Goal: Task Accomplishment & Management: Complete application form

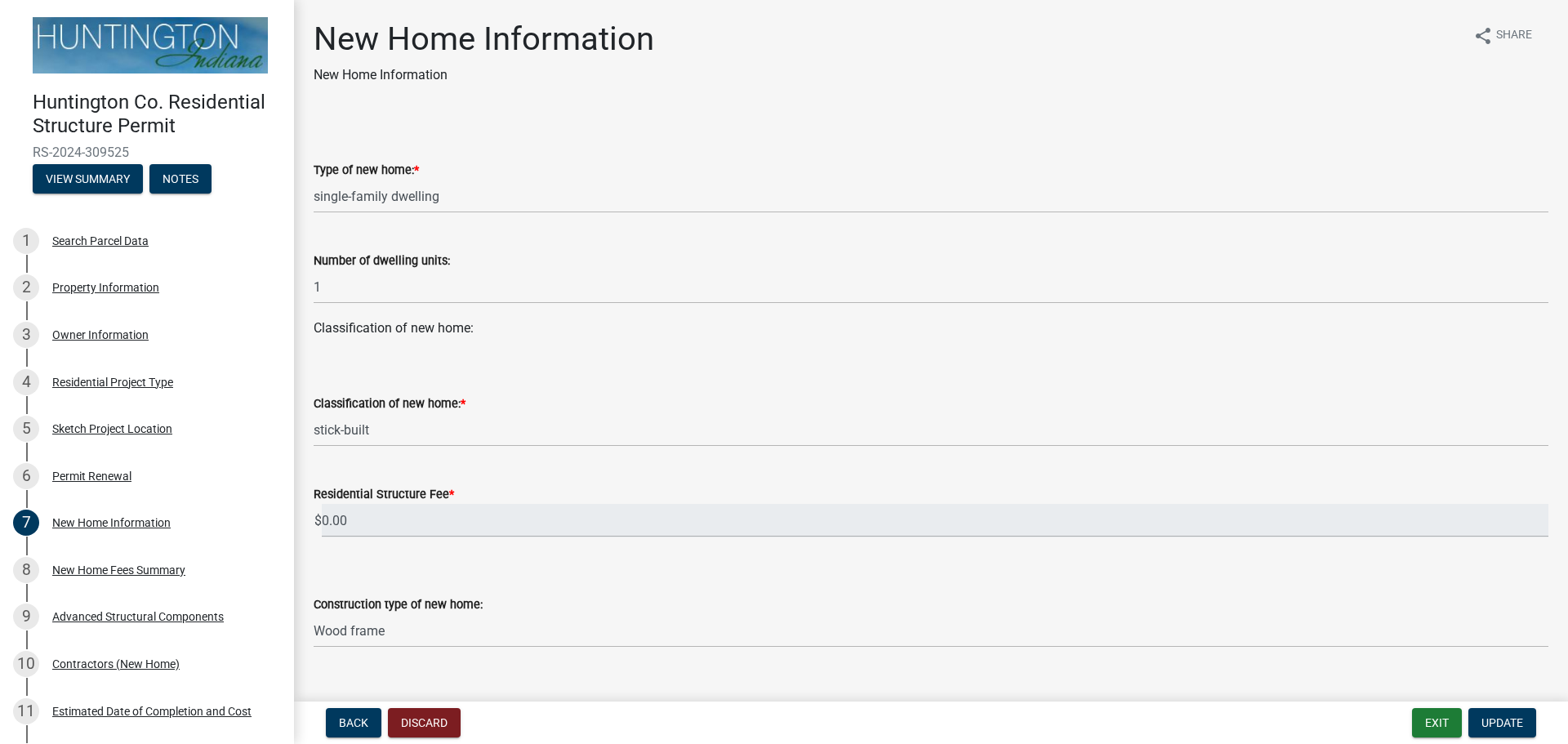
select select "a50e9ddb-1b16-496f-b25c-a9ac2ddf3e7c"
select select "534643a5-49eb-4eef-b055-3574304c1da7"
select select "7ac50c75-bd19-4200-a472-7ff7759bf044"
select select "41a20be5-04ab-4379-9276-11703055c681"
select select "3f47798e-be83-4584-89f2-40f623f6909f"
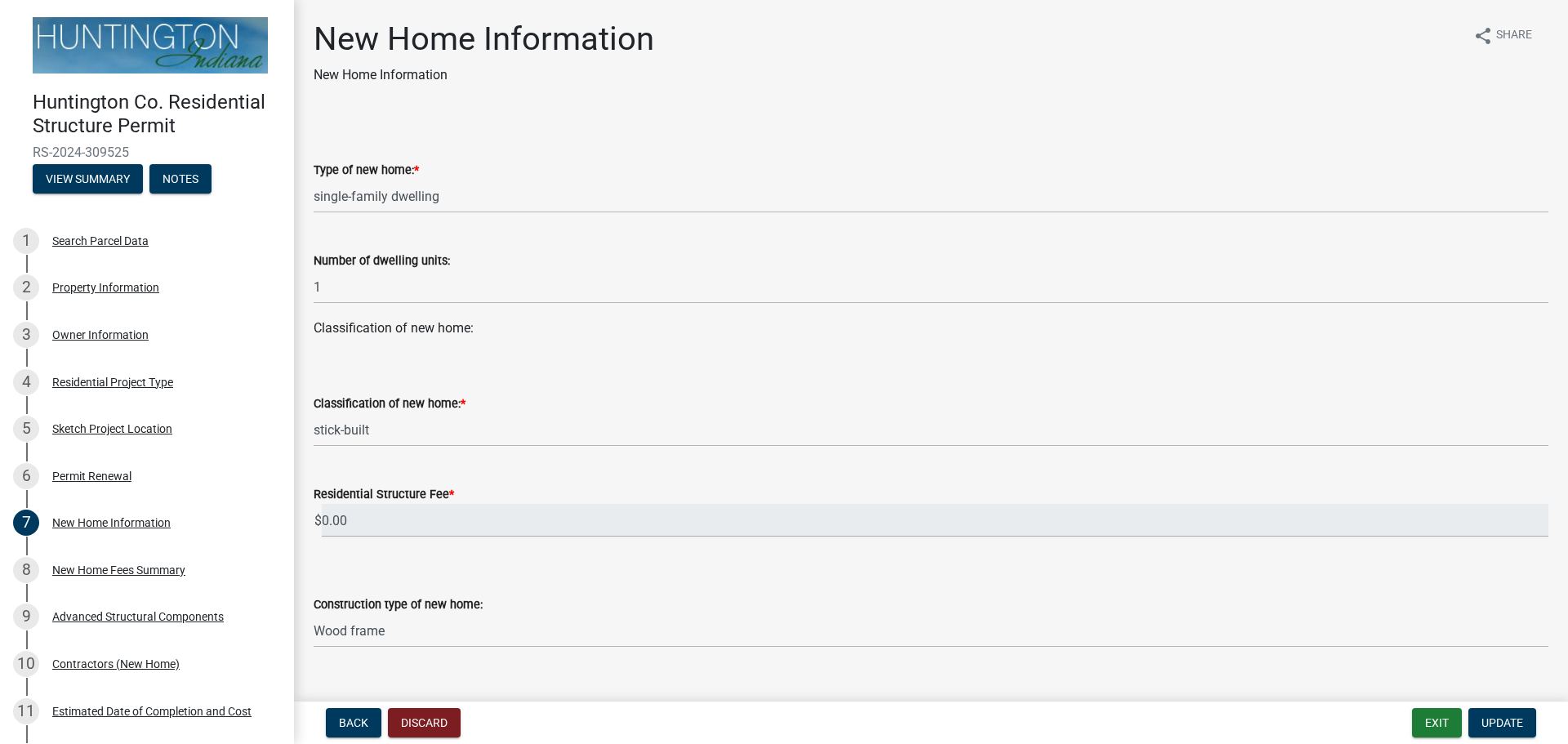
select select "3ae242a1-a008-4608-b145-635f7b242bc3"
select select "0af2c62b-a54b-41df-9440-7e06c81f5ee1"
select select "8ebc9eb4-8ddc-4615-a23c-dd01b61ed39a"
select select "d638f1d7-1d1f-46dd-bcea-eee6395e296b"
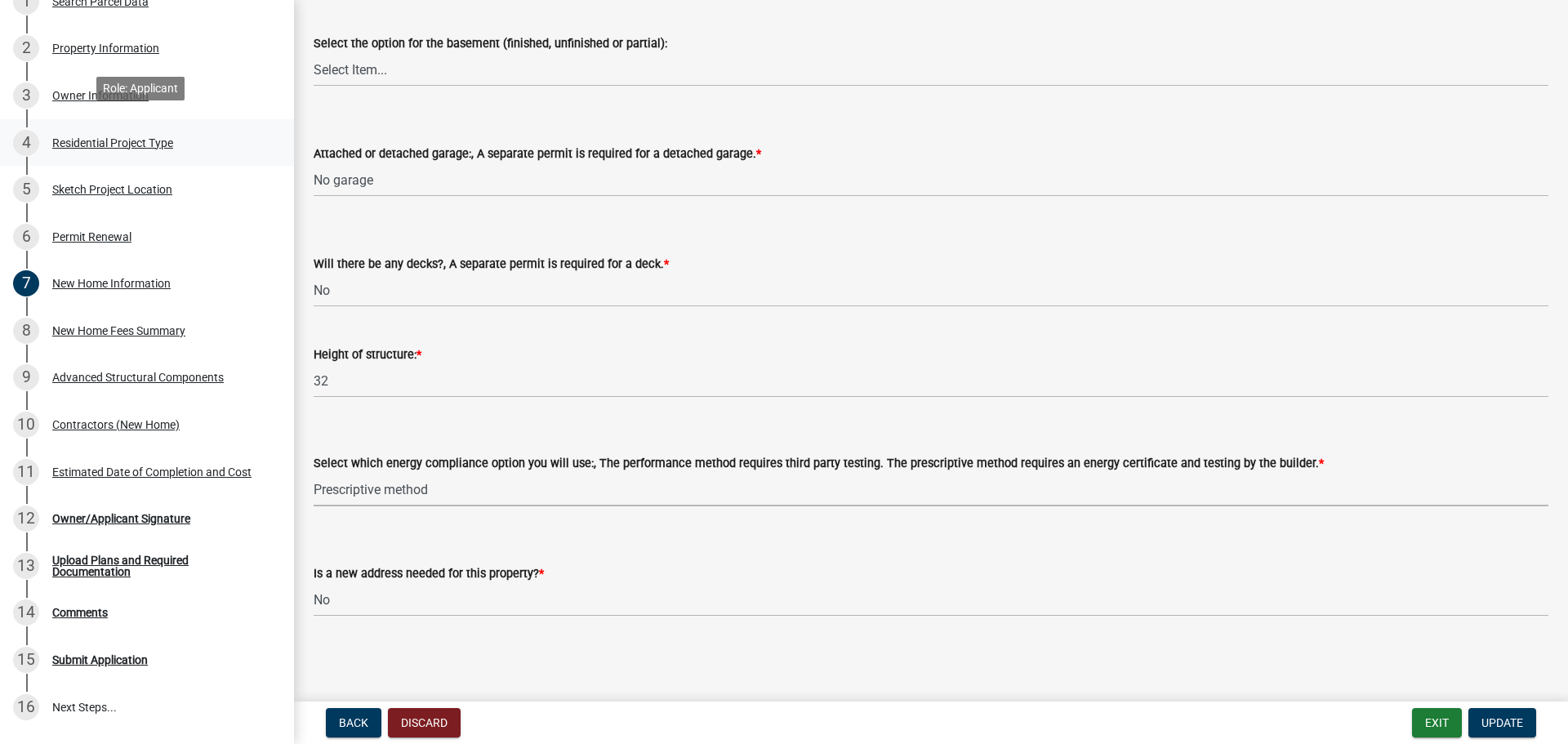
scroll to position [245, 0]
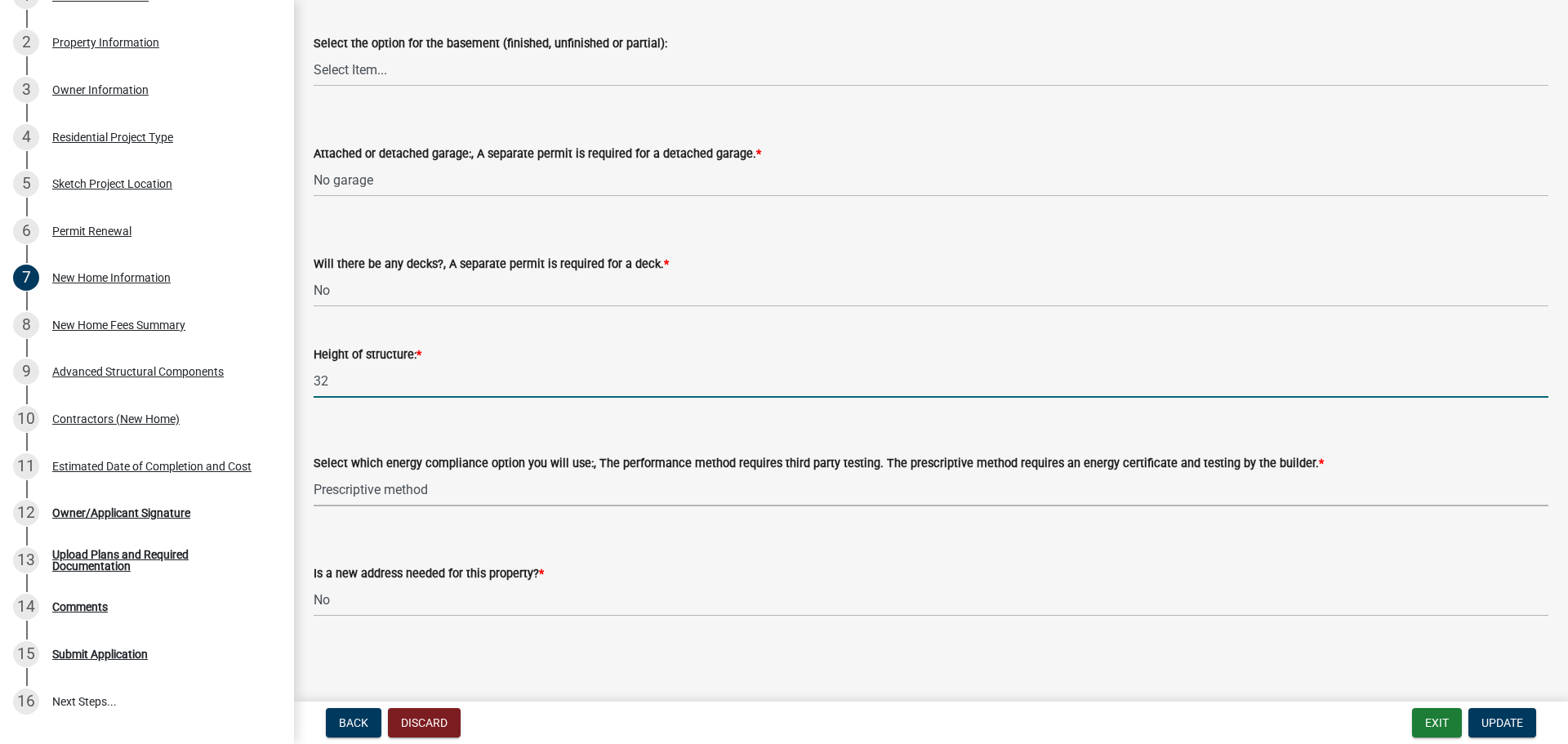
click at [333, 378] on input "32" at bounding box center [930, 380] width 1235 height 33
type input "32'"
click at [357, 436] on form "Select which energy compliance option you will use:, The performance method req…" at bounding box center [930, 470] width 1235 height 73
click at [328, 381] on input "32'" at bounding box center [930, 380] width 1235 height 33
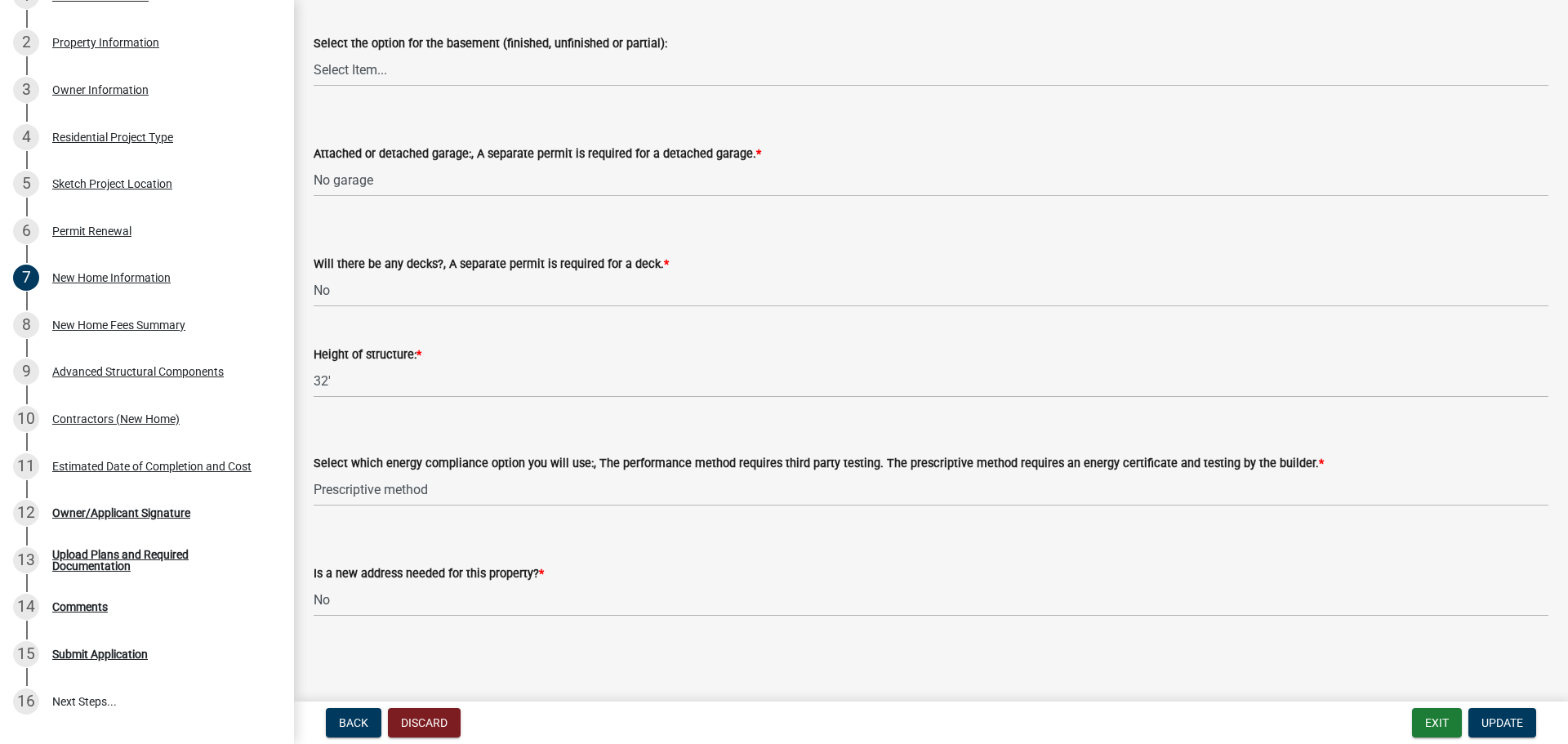
click at [379, 445] on form "Select which energy compliance option you will use:, The performance method req…" at bounding box center [930, 470] width 1235 height 73
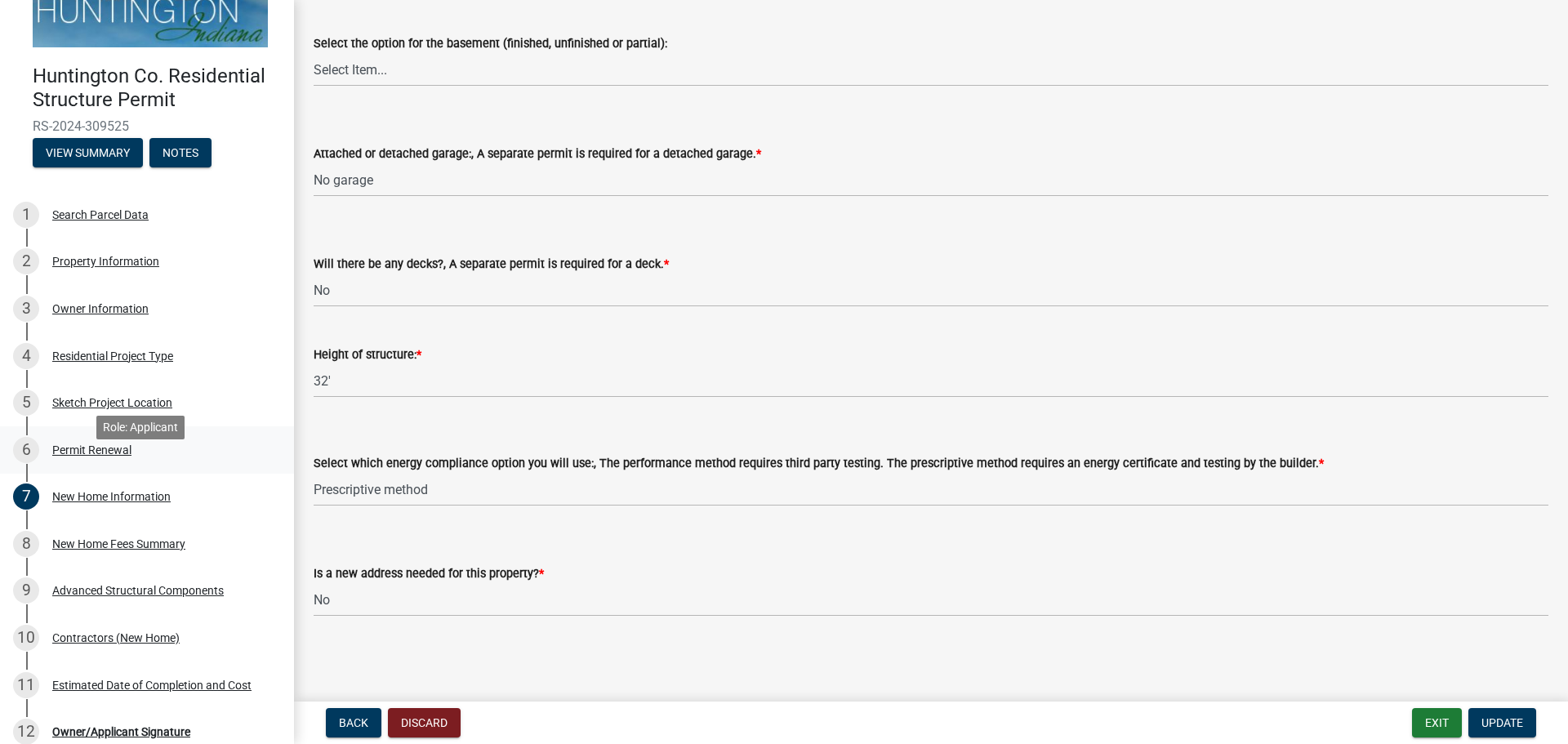
scroll to position [0, 0]
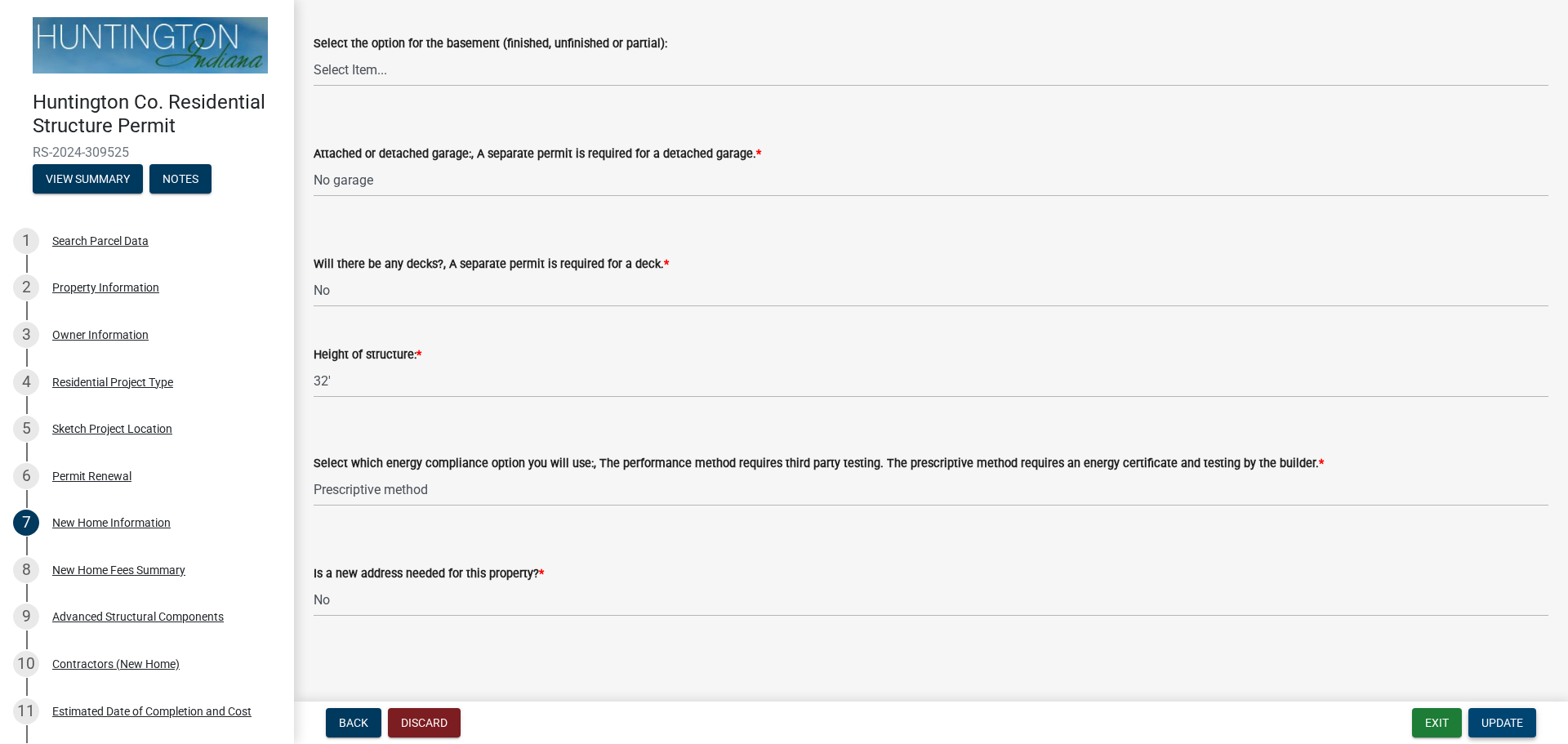
click at [1484, 720] on span "Update" at bounding box center [1502, 723] width 41 height 13
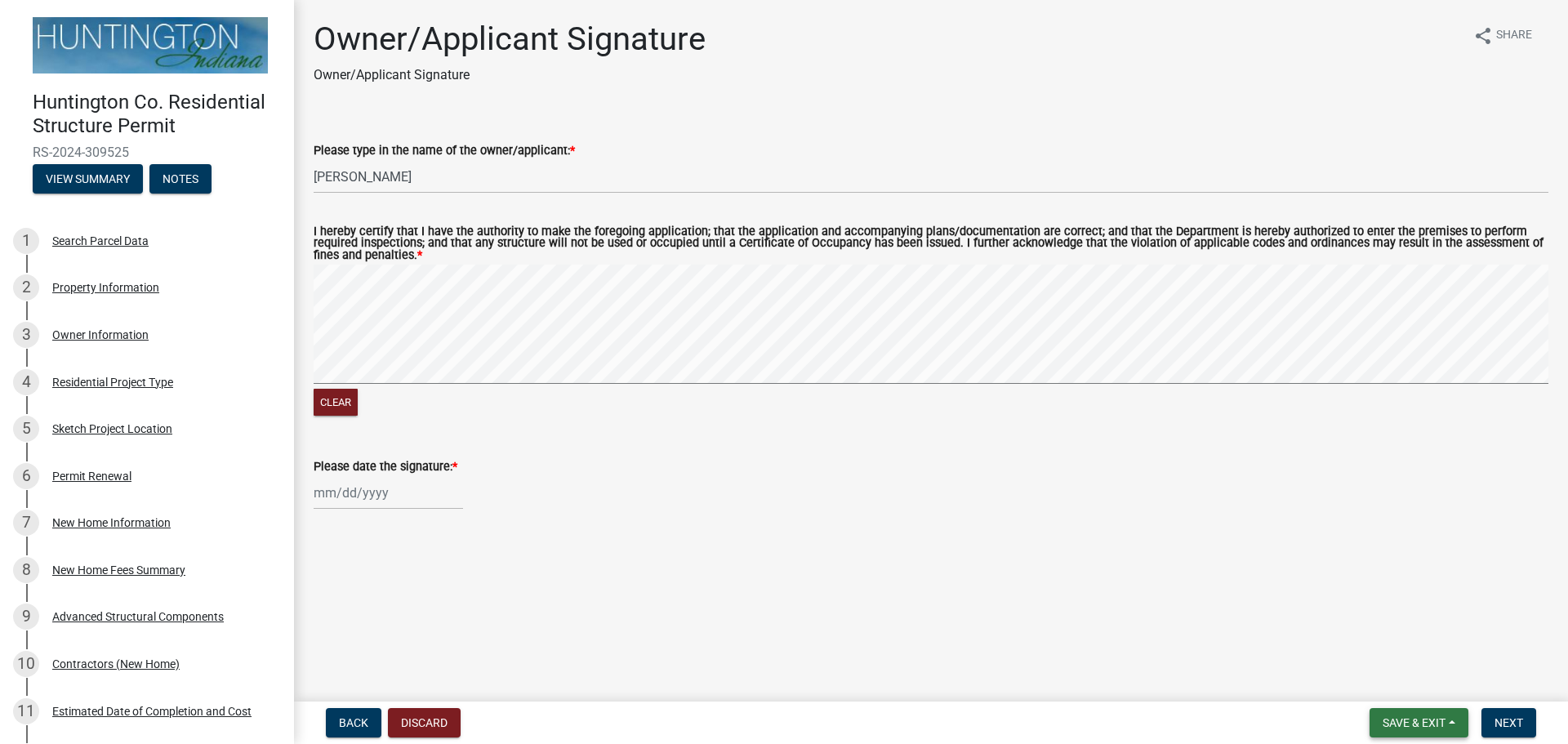
click at [1432, 727] on span "Save & Exit" at bounding box center [1414, 723] width 63 height 13
click at [1303, 723] on div "Back Discard Save & Exit Save Save & Exit Next" at bounding box center [930, 723] width 1248 height 30
click at [1493, 730] on button "Next" at bounding box center [1508, 723] width 55 height 30
click at [1431, 716] on span "Save & Exit" at bounding box center [1414, 723] width 63 height 13
click at [1392, 680] on button "Save & Exit" at bounding box center [1403, 680] width 131 height 39
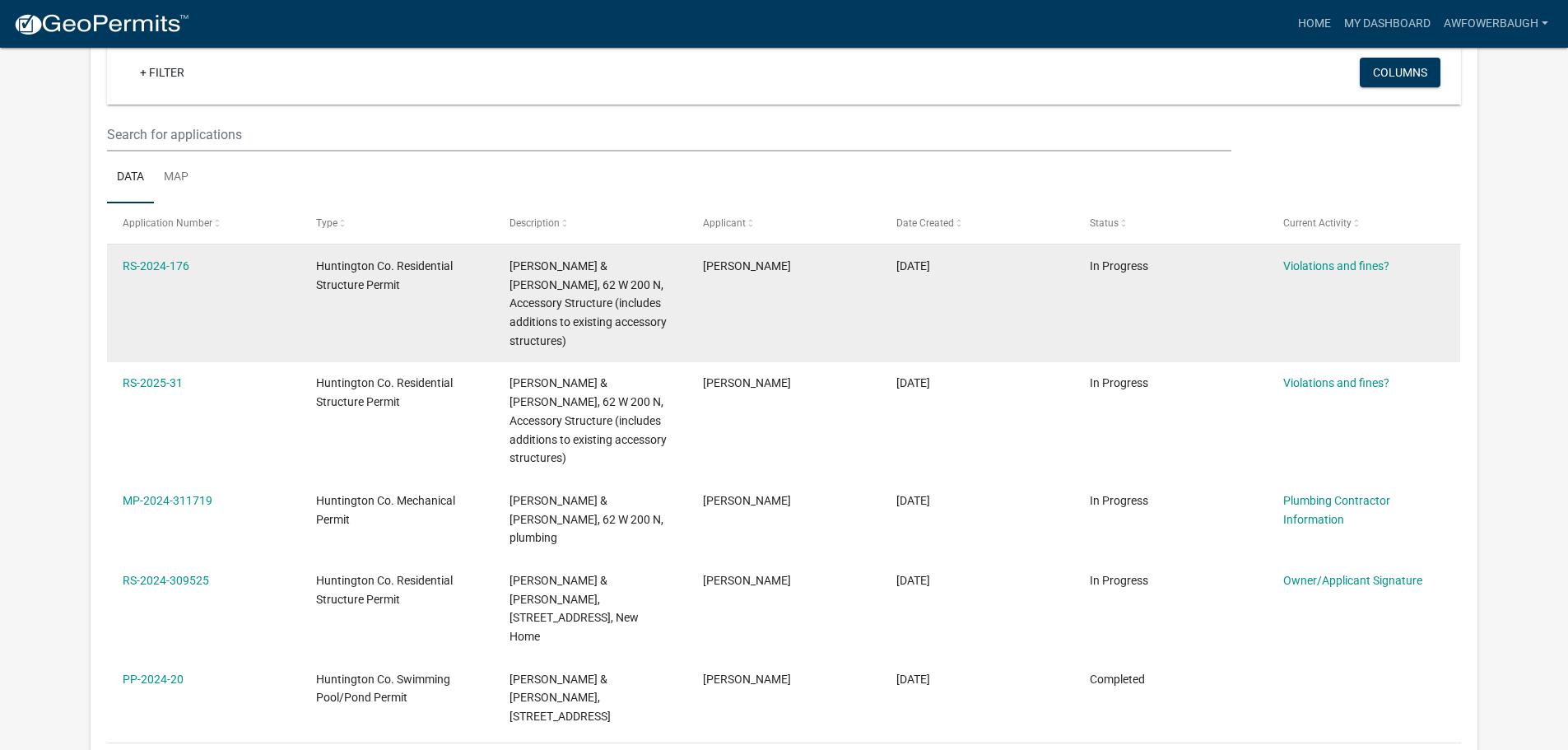
scroll to position [247, 0]
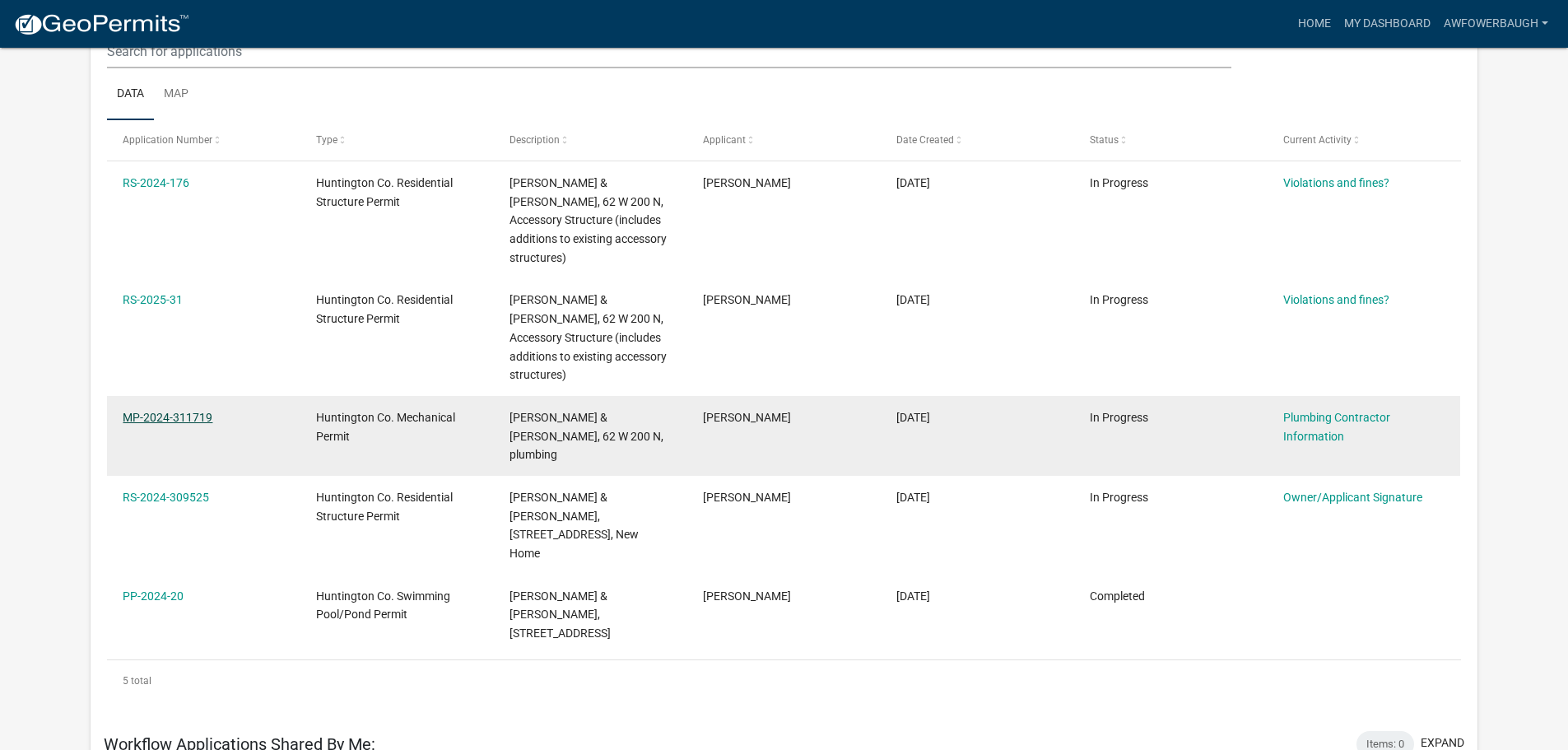
click at [178, 421] on link "MP-2024-311719" at bounding box center [168, 418] width 90 height 13
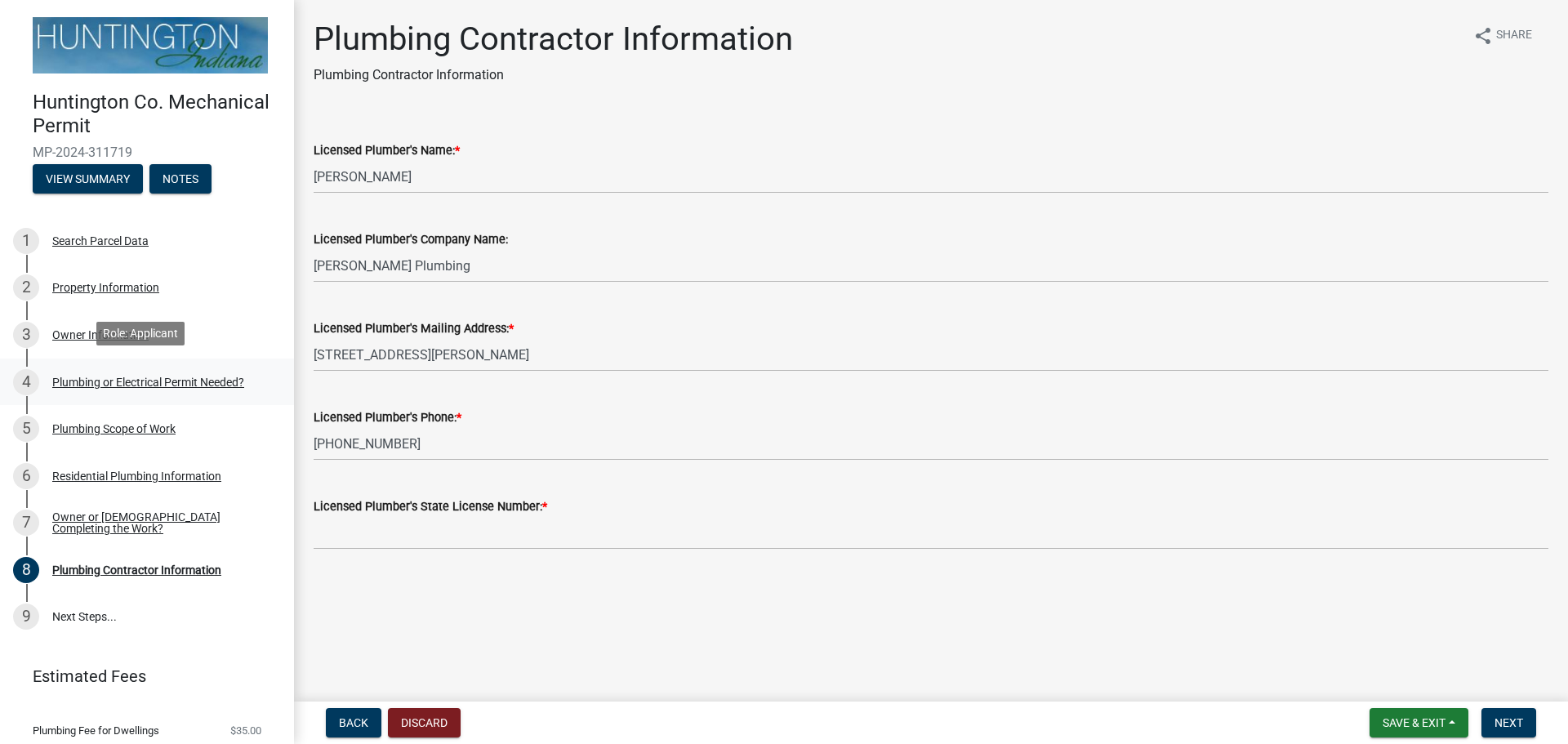
click at [109, 376] on div "Plumbing or Electrical Permit Needed?" at bounding box center [148, 382] width 192 height 12
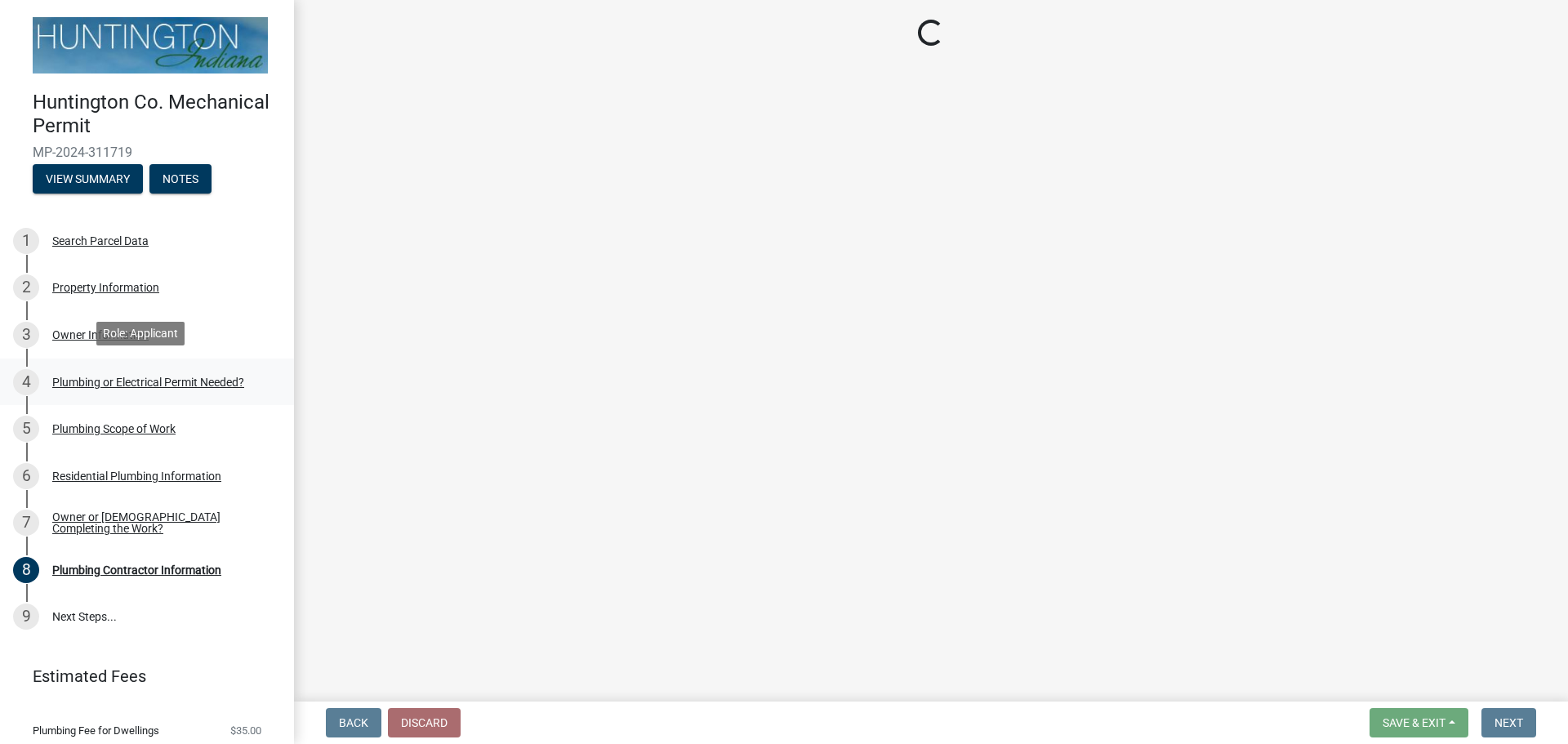
select select "1b1ab0c1-eb36-4ed4-85d2-a311fbae4f76"
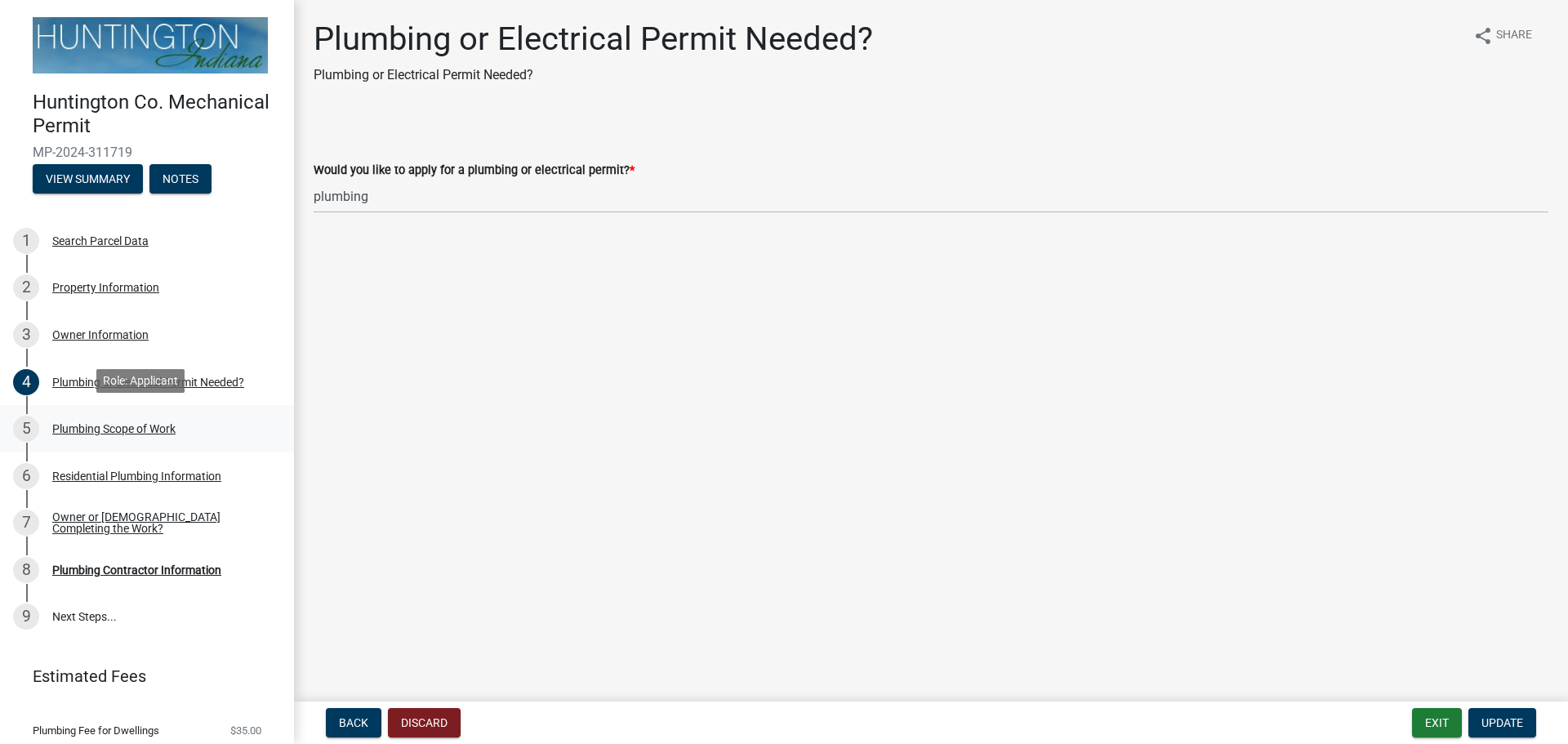
click at [117, 423] on div "Plumbing Scope of Work" at bounding box center [113, 429] width 123 height 12
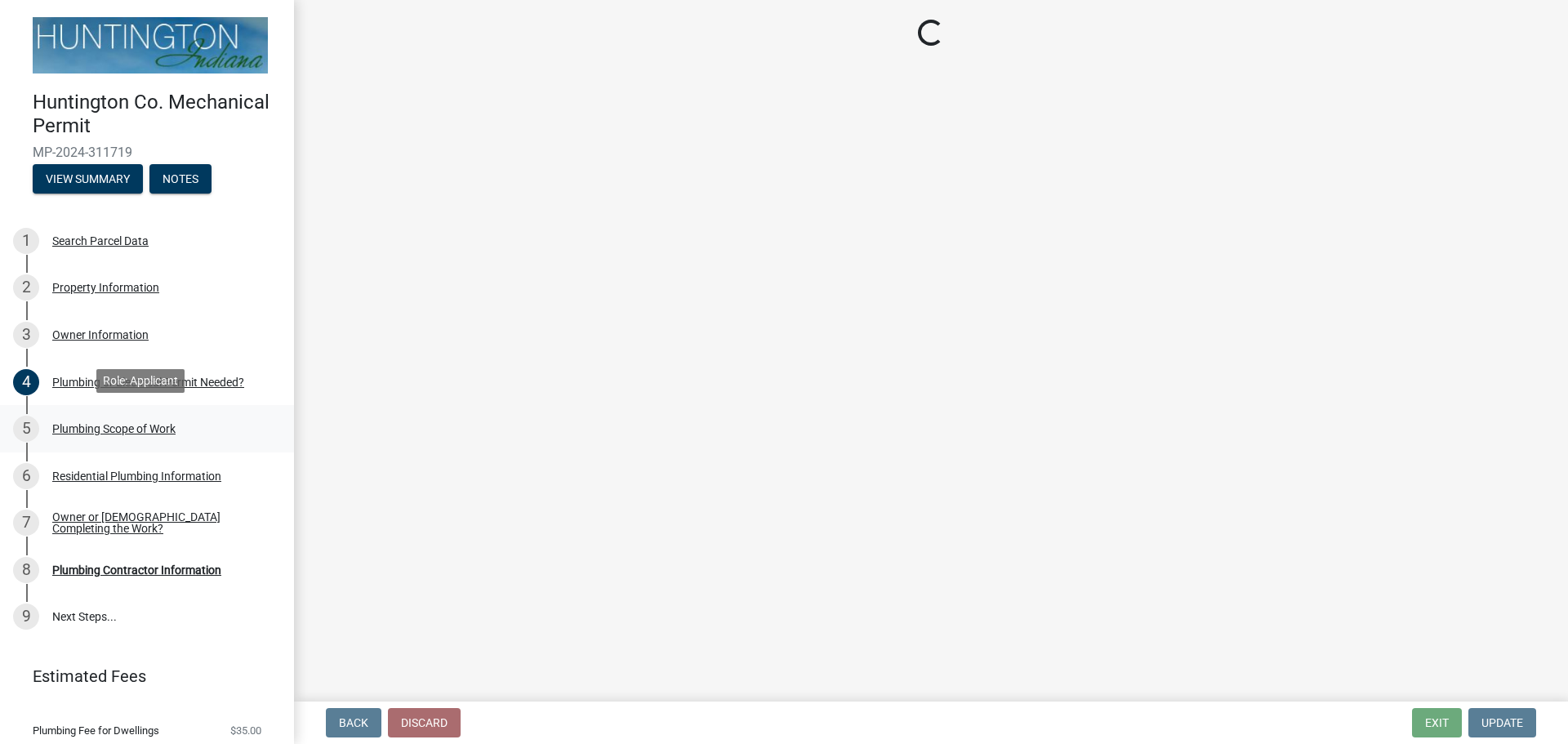
select select "5cb8d3c1-d748-406b-be1a-05abe1aa32c3"
select select "0405a9c2-6f43-4f80-a7d2-d06340e14189"
select select "736e6d53-cbaf-4783-a261-223333e881d4"
select select "b92bc407-a990-4713-b4f6-a575aa6de472"
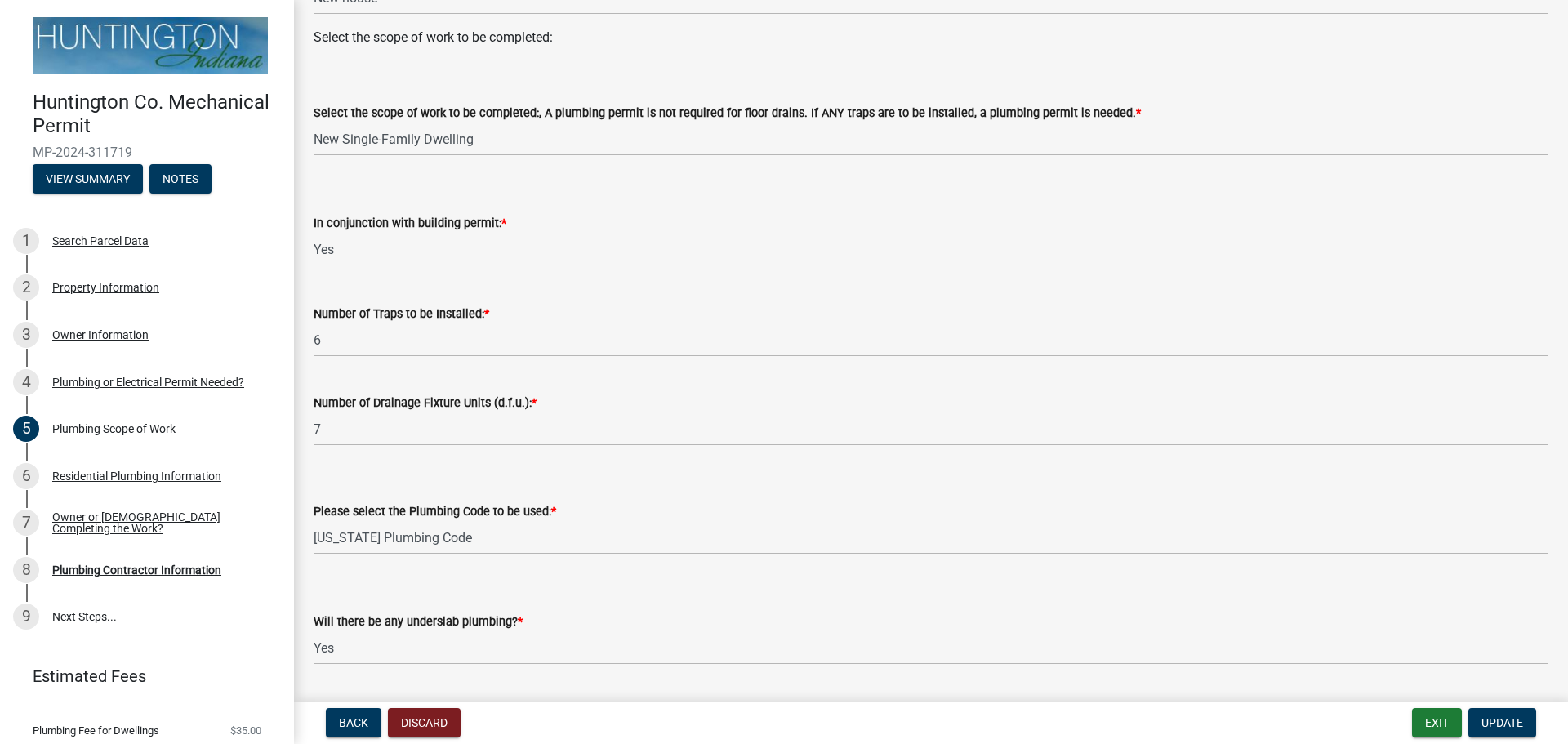
scroll to position [227, 0]
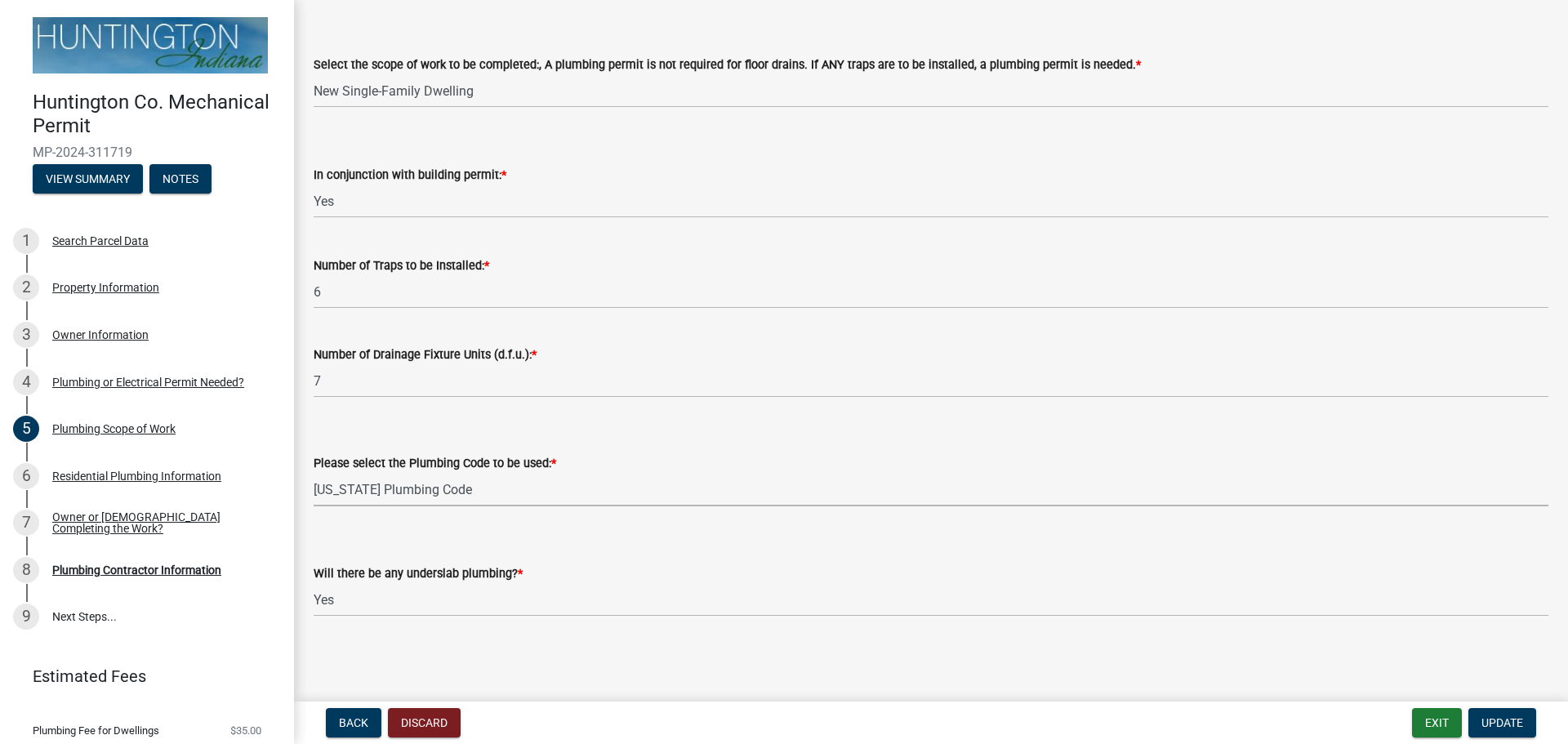
click at [479, 491] on select "Select Item... [US_STATE] Plumbing Code One & Two Family Dwelling Code" at bounding box center [930, 489] width 1235 height 33
click at [313, 473] on select "Select Item... [US_STATE] Plumbing Code One & Two Family Dwelling Code" at bounding box center [930, 489] width 1235 height 33
click at [389, 600] on select "Select Item... Yes No" at bounding box center [930, 599] width 1235 height 33
click at [313, 583] on select "Select Item... Yes No" at bounding box center [930, 599] width 1235 height 33
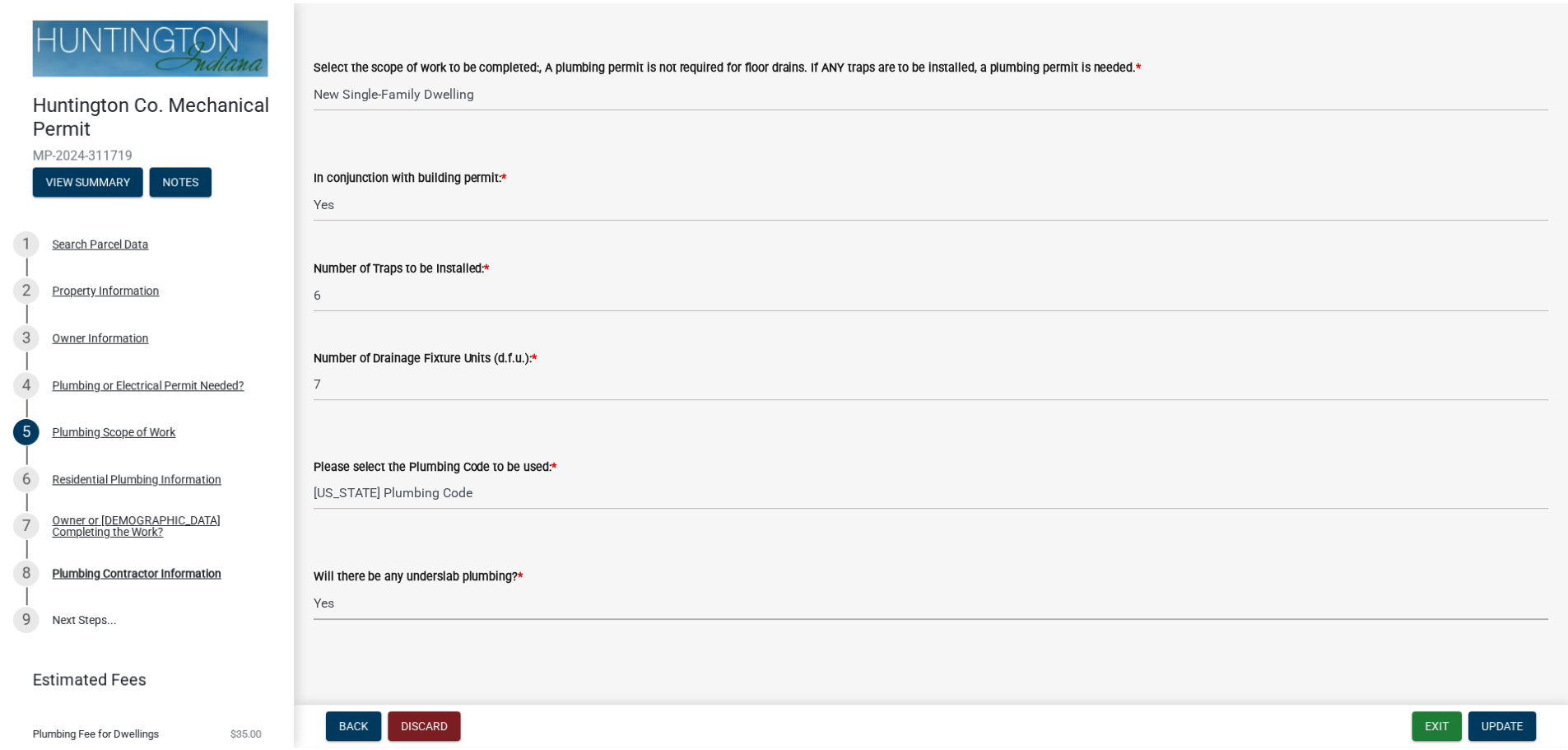
scroll to position [0, 0]
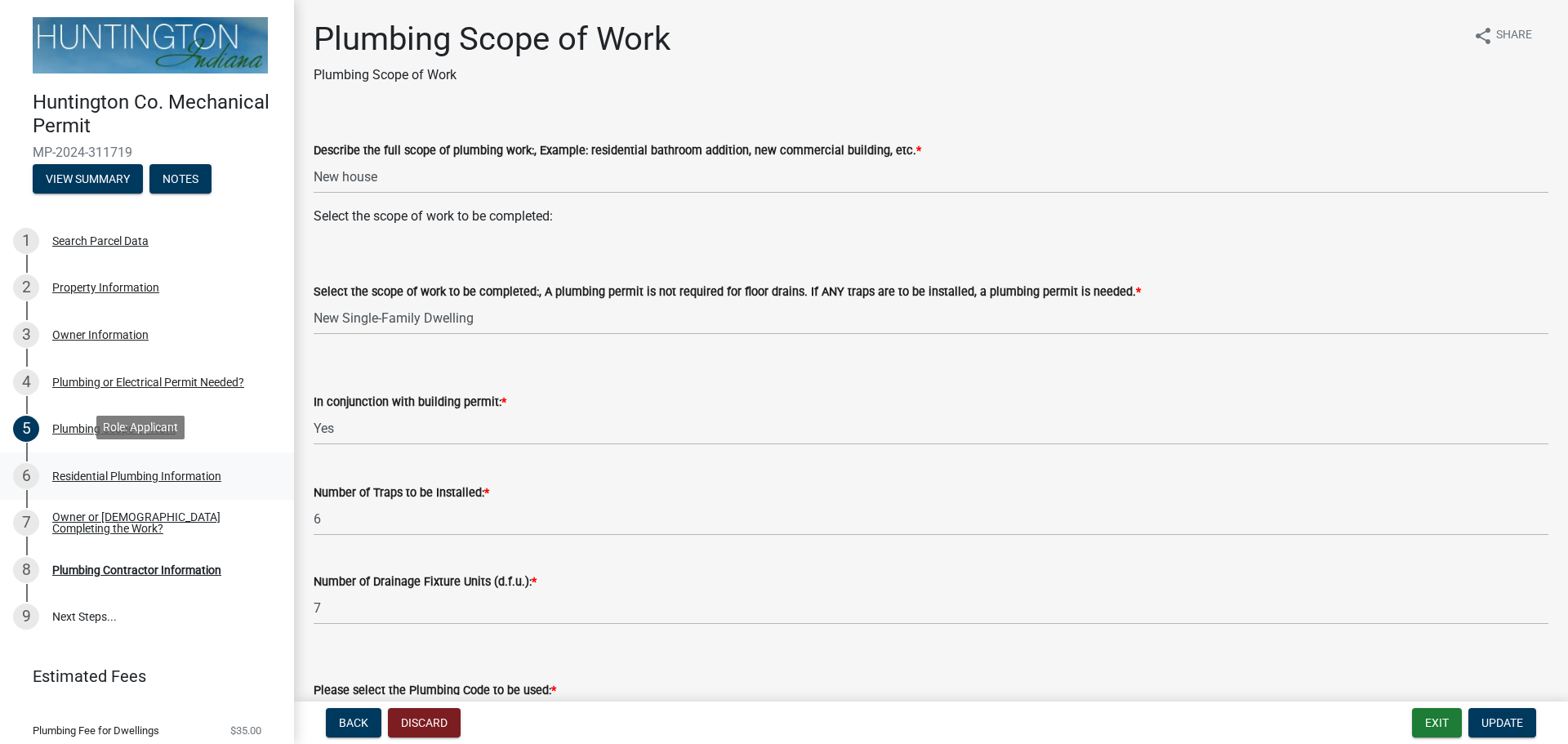
click at [157, 479] on div "6 Residential Plumbing Information" at bounding box center [141, 476] width 255 height 26
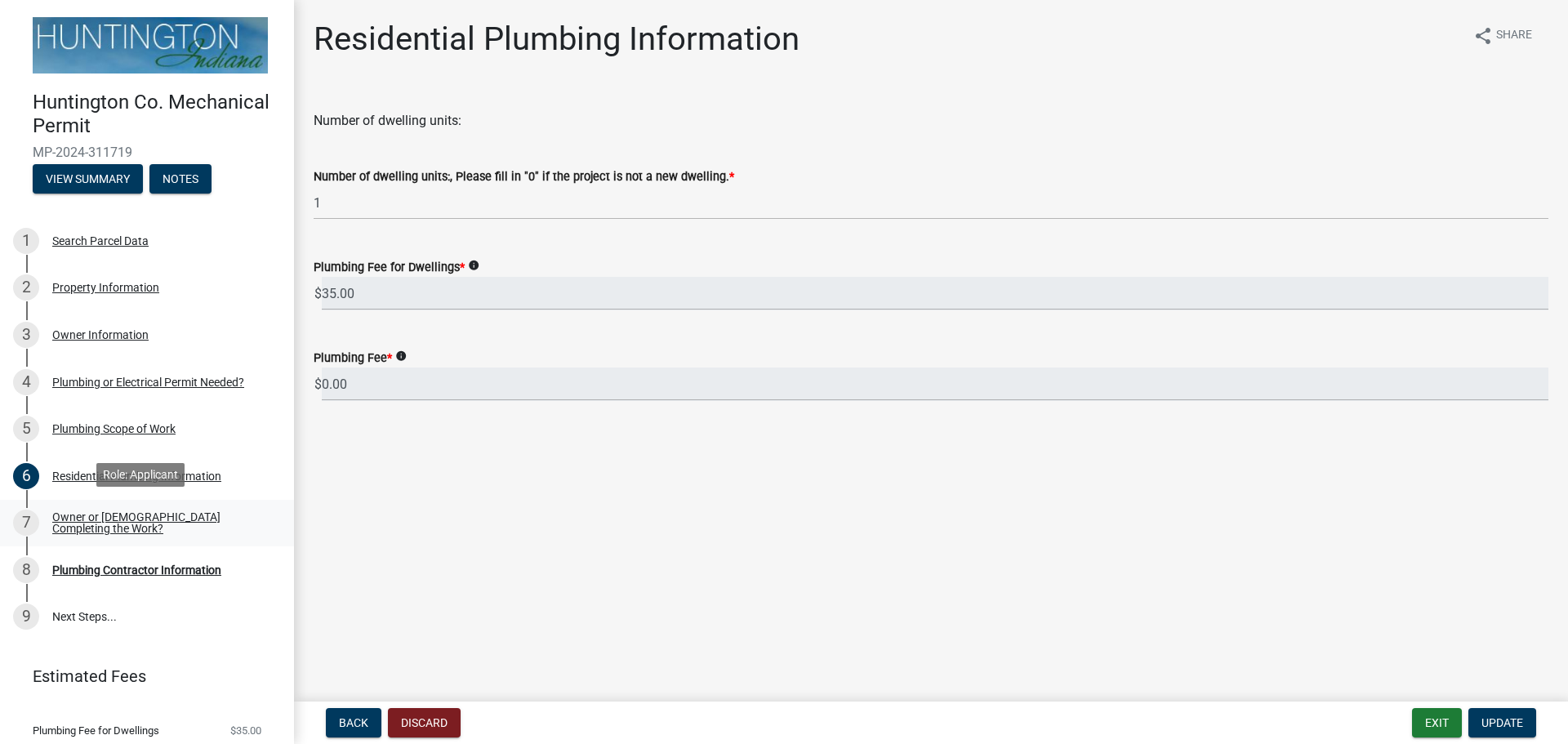
click at [154, 513] on div "Owner or [DEMOGRAPHIC_DATA] Completing the Work?" at bounding box center [160, 522] width 216 height 23
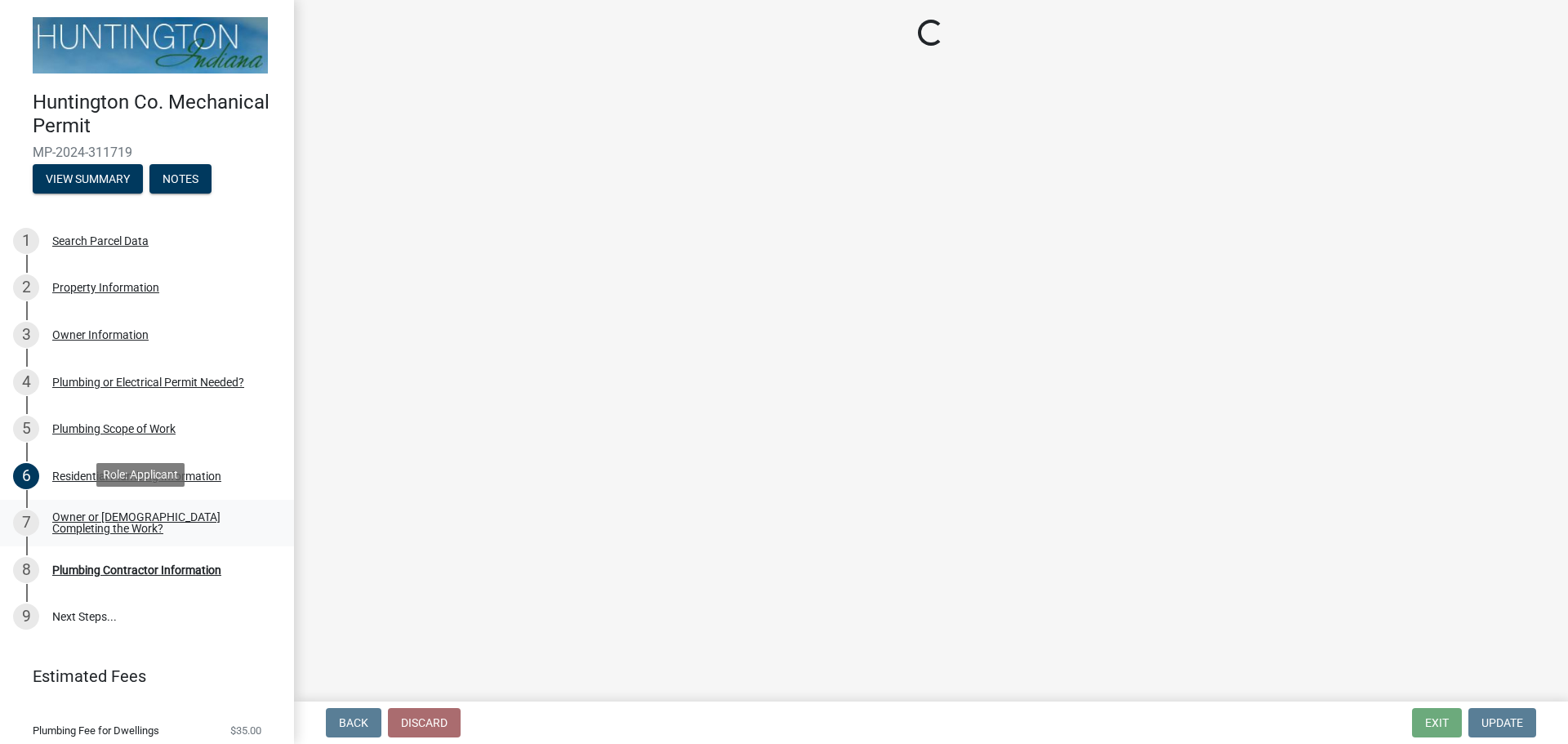
select select "8d715a64-a5a5-441e-a5cd-ea51fdab5002"
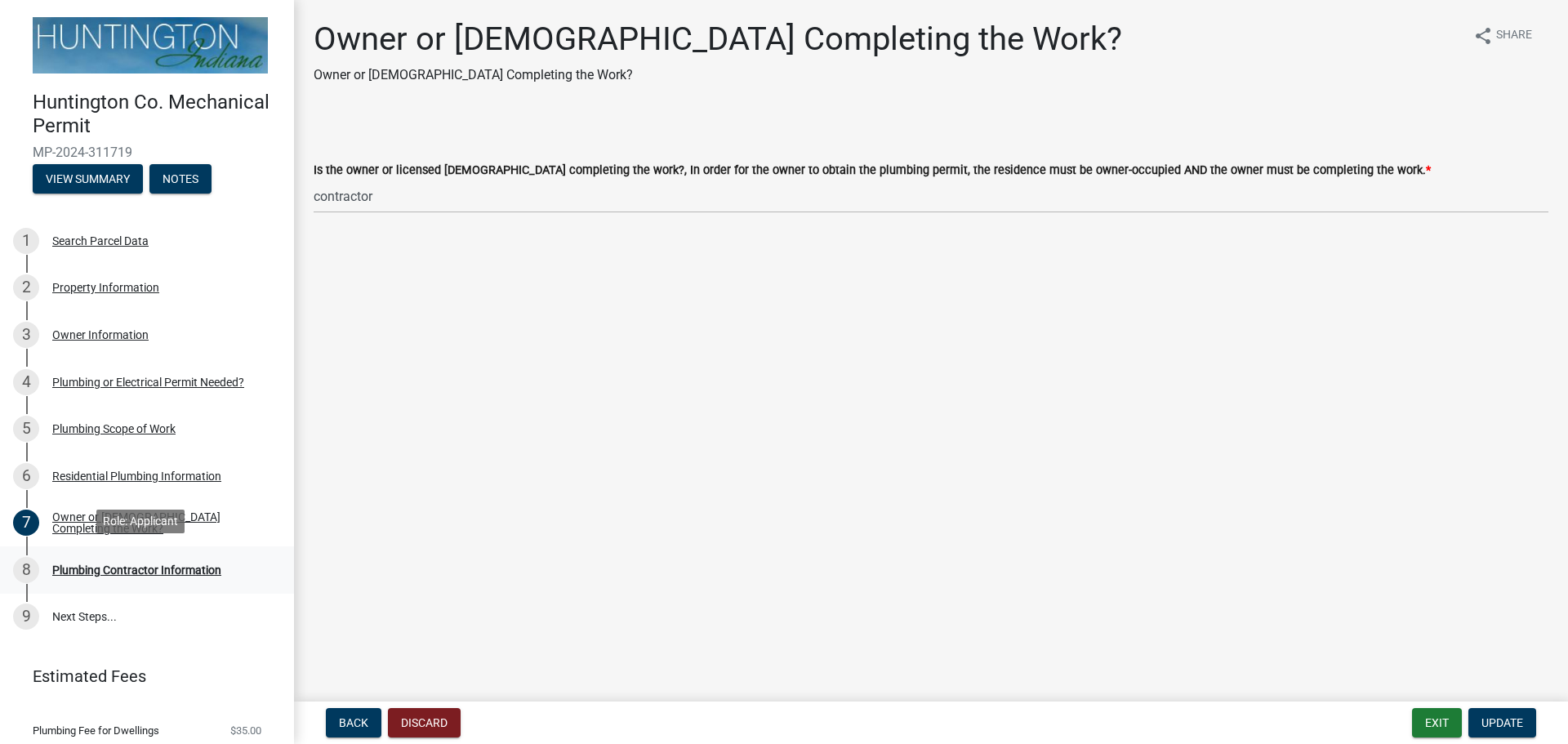
click at [137, 568] on div "Plumbing Contractor Information" at bounding box center [136, 570] width 169 height 12
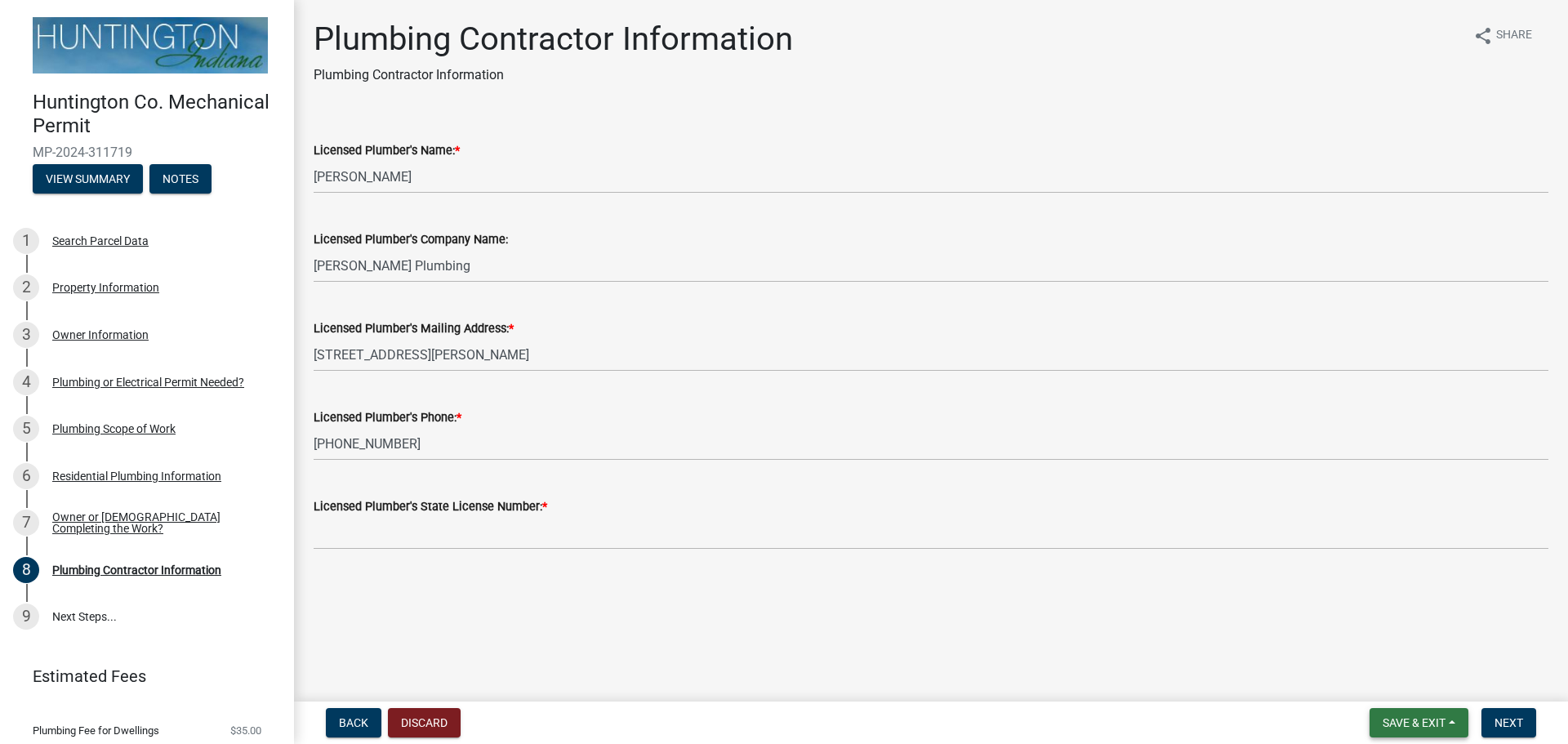
click at [1440, 723] on span "Save & Exit" at bounding box center [1414, 723] width 63 height 13
click at [1393, 685] on button "Save & Exit" at bounding box center [1403, 680] width 131 height 39
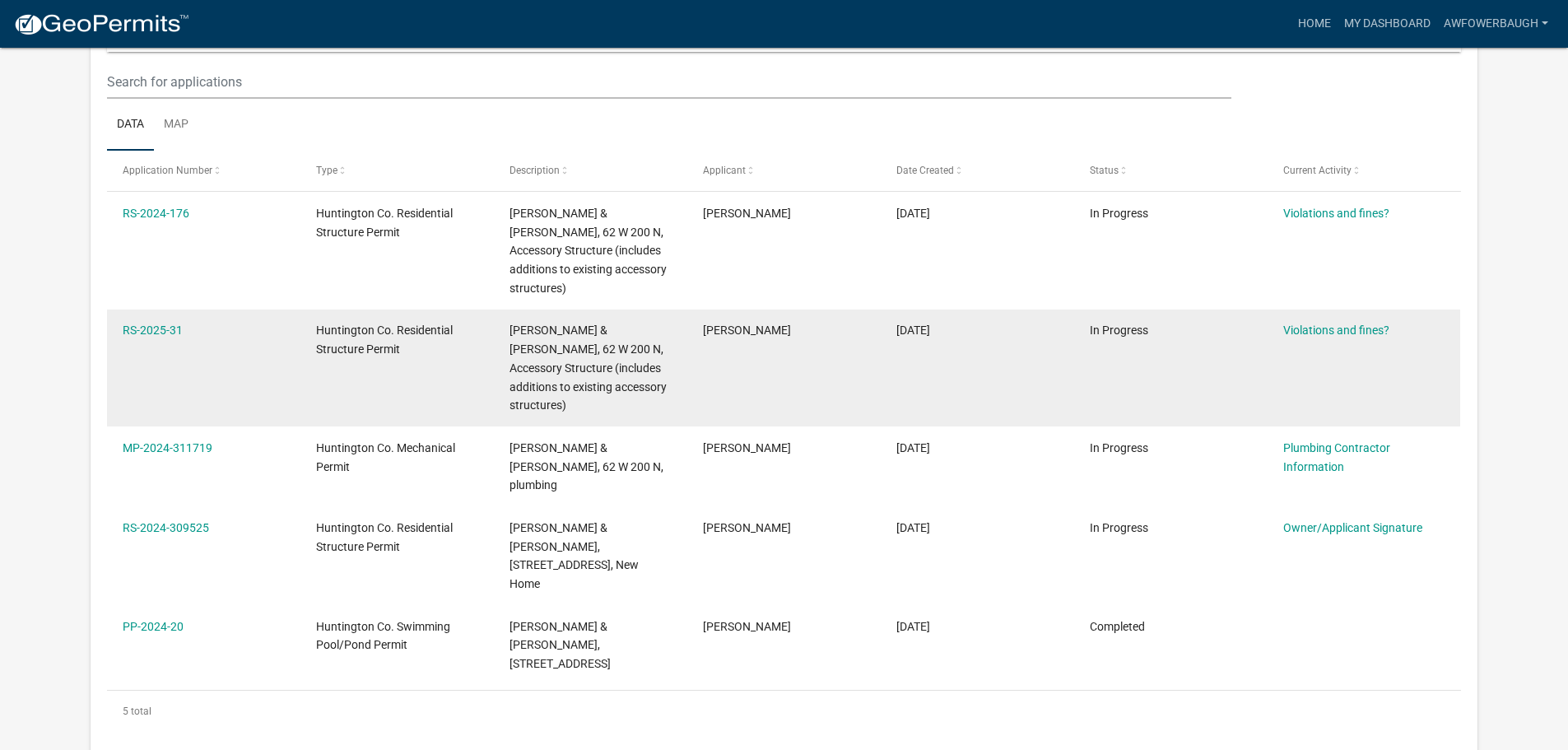
scroll to position [136, 0]
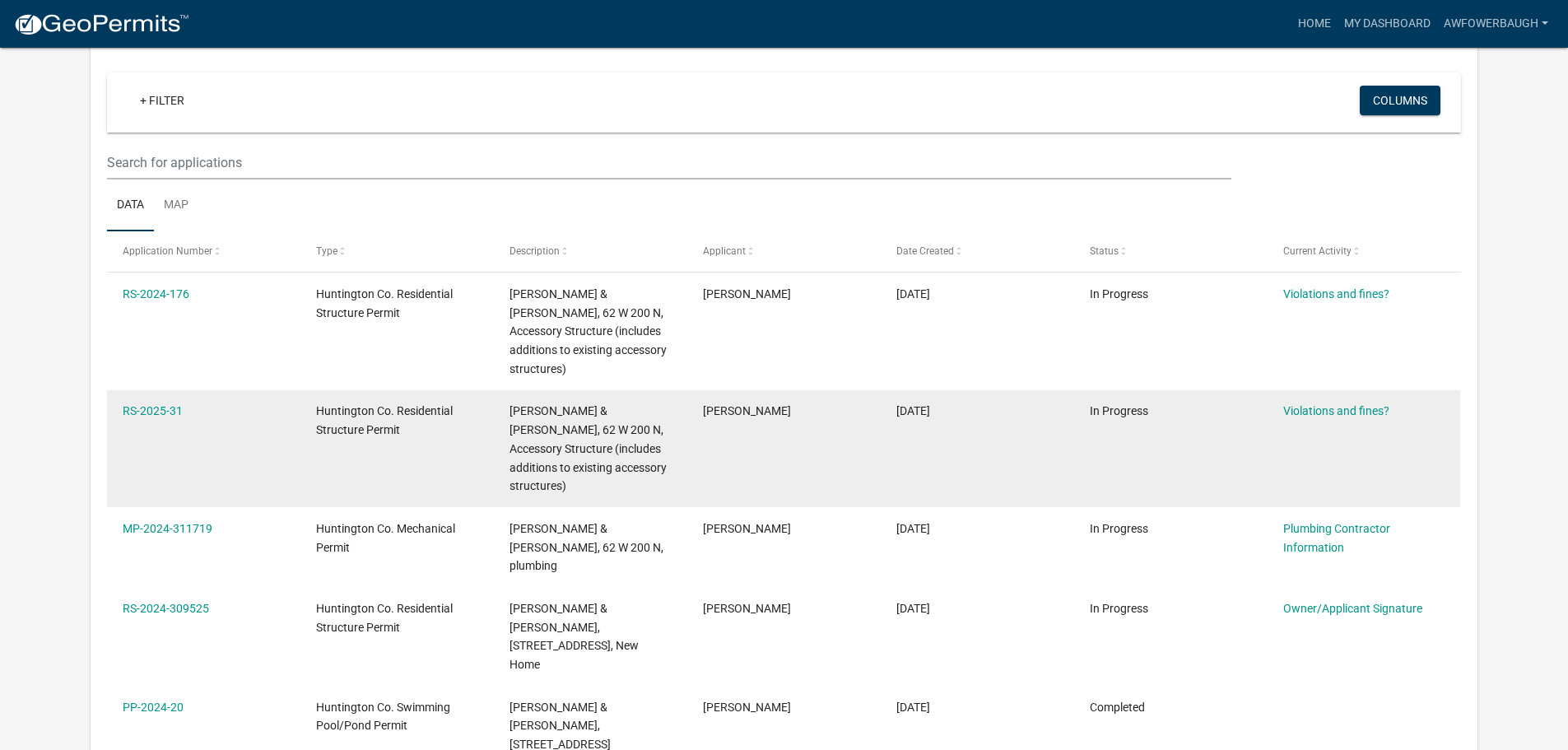
click at [366, 427] on span "Huntington Co. Residential Structure Permit" at bounding box center [384, 420] width 137 height 32
click at [144, 422] on datatable-body-cell "RS-2025-31" at bounding box center [203, 448] width 193 height 118
click at [150, 408] on link "RS-2025-31" at bounding box center [153, 411] width 60 height 13
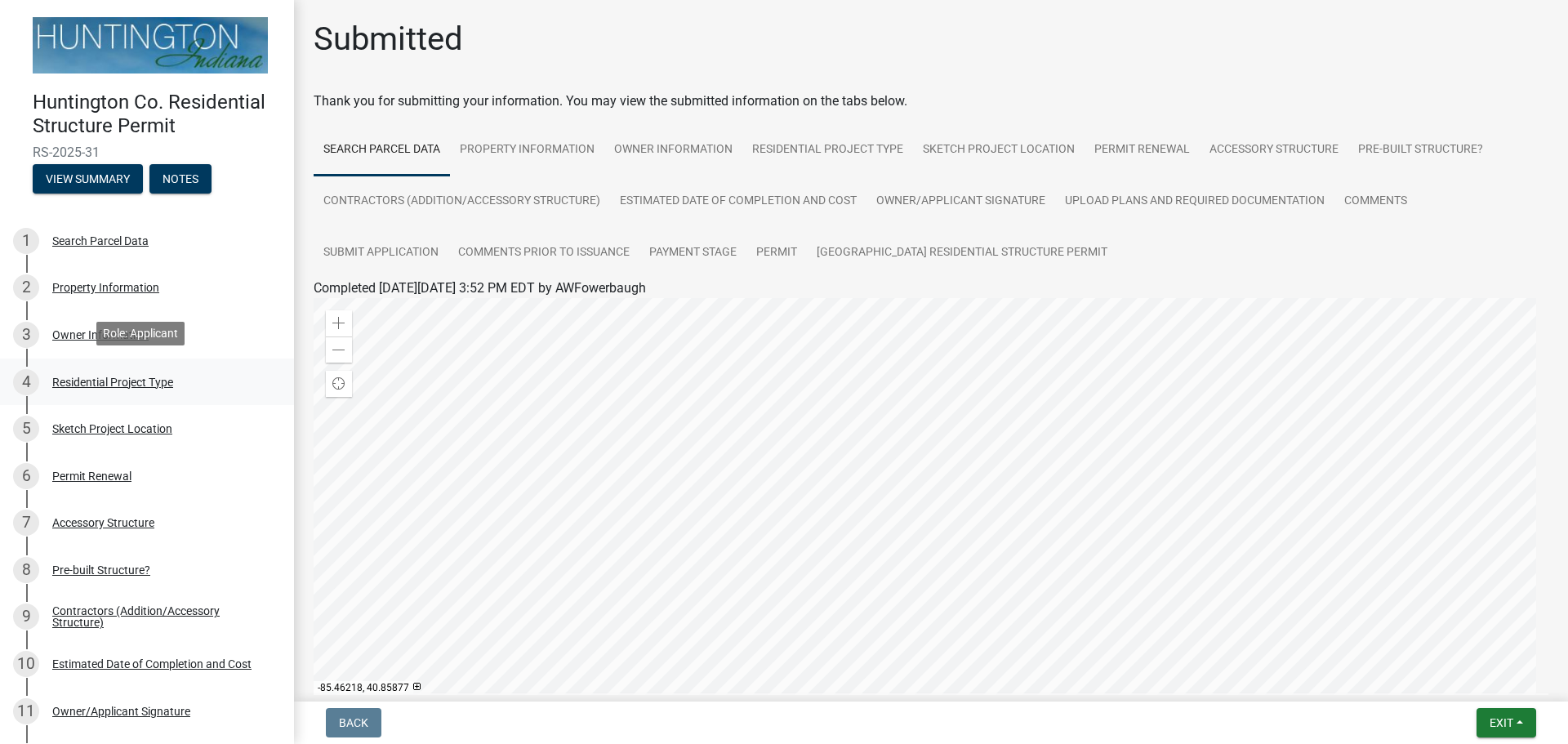
click at [109, 376] on div "Residential Project Type" at bounding box center [112, 382] width 121 height 12
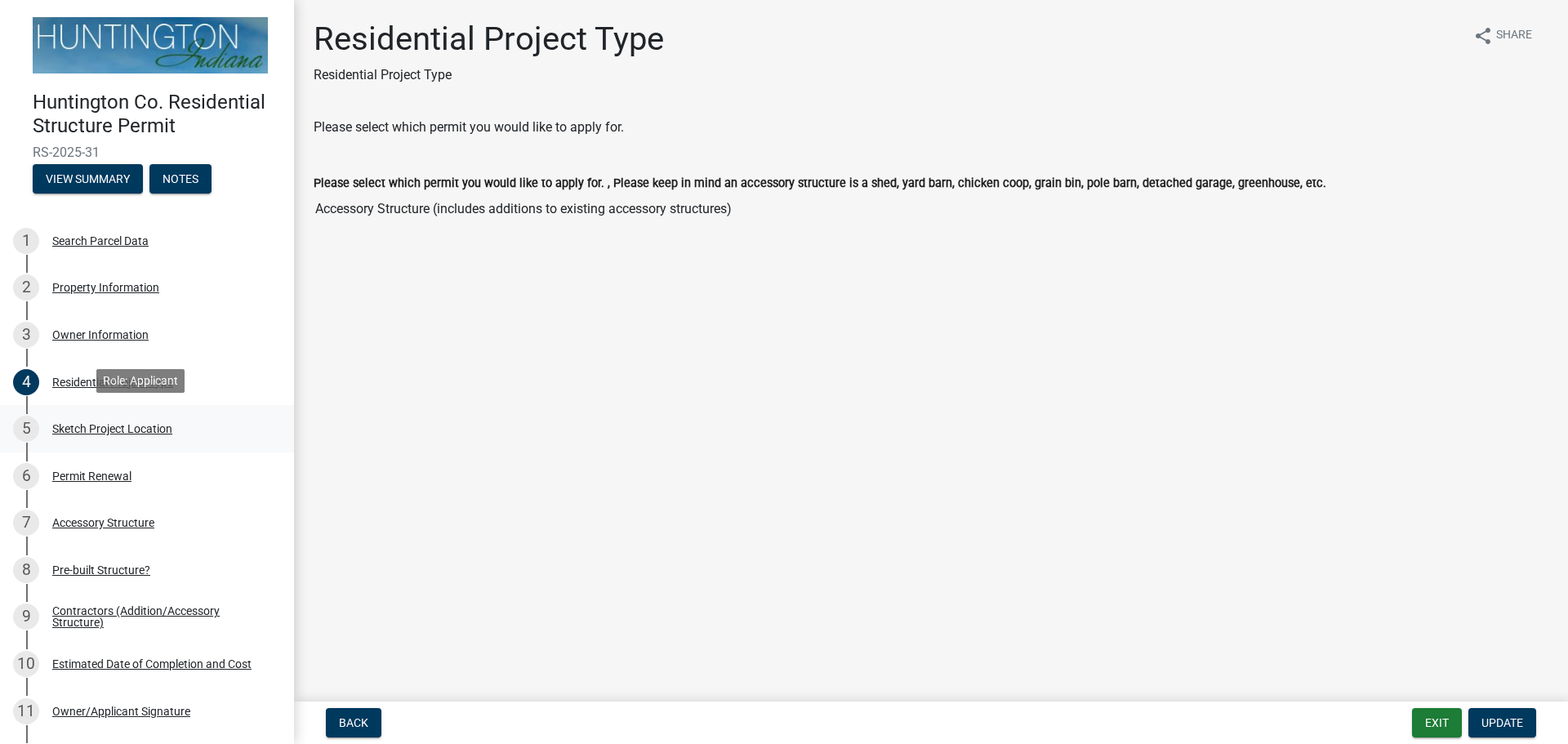
click at [119, 423] on div "Sketch Project Location" at bounding box center [112, 429] width 120 height 12
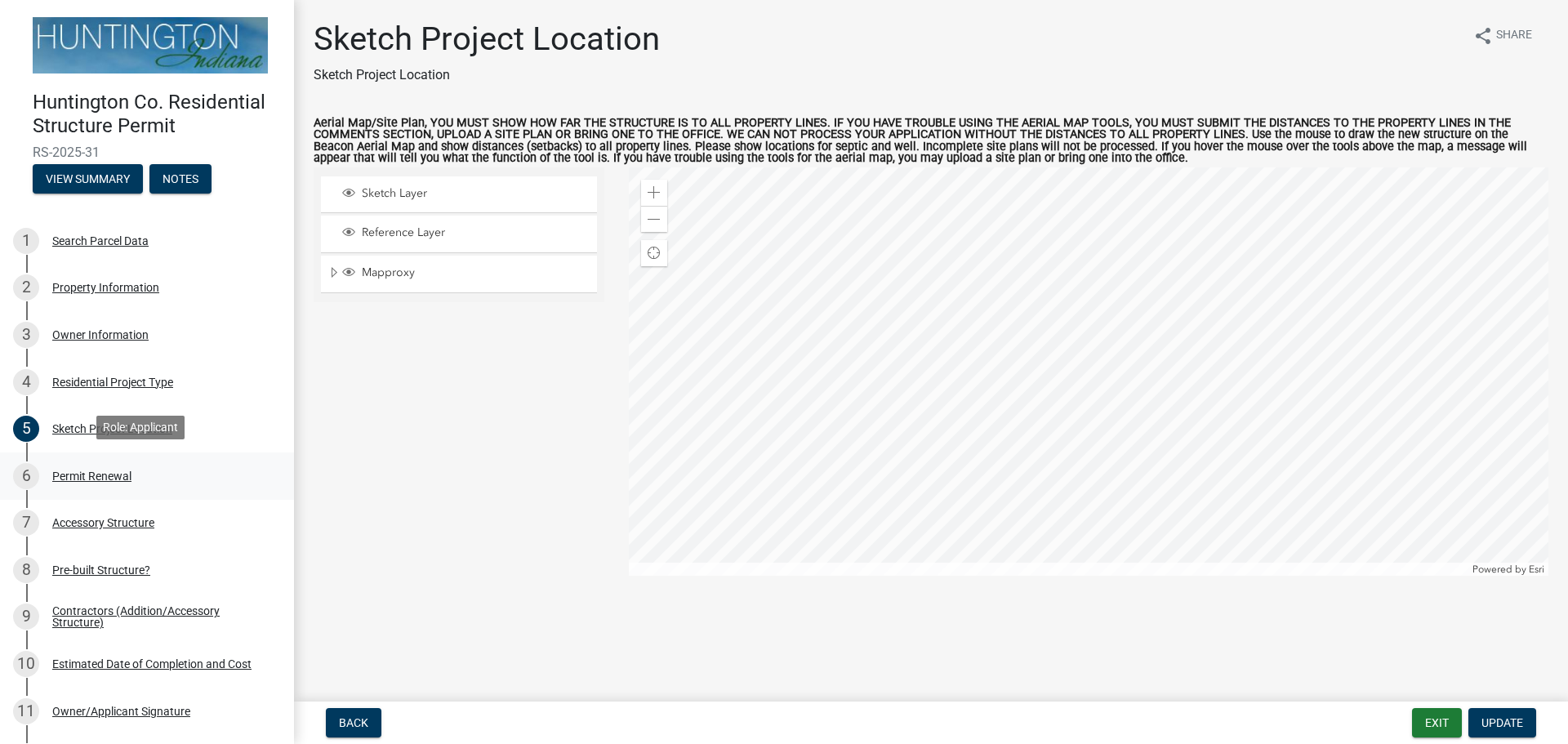
click at [102, 475] on div "Permit Renewal" at bounding box center [92, 476] width 79 height 12
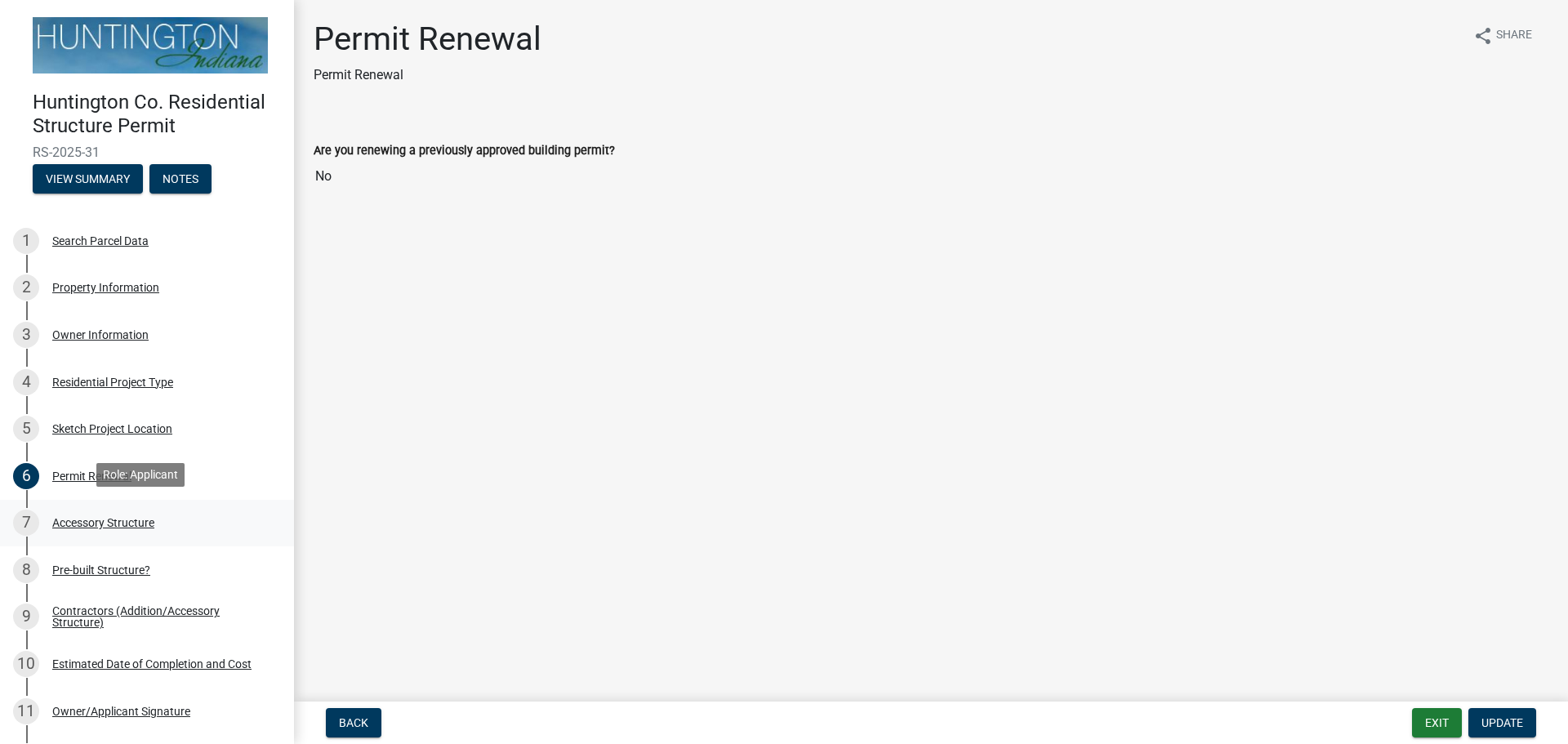
click at [88, 521] on div "Accessory Structure" at bounding box center [103, 522] width 102 height 12
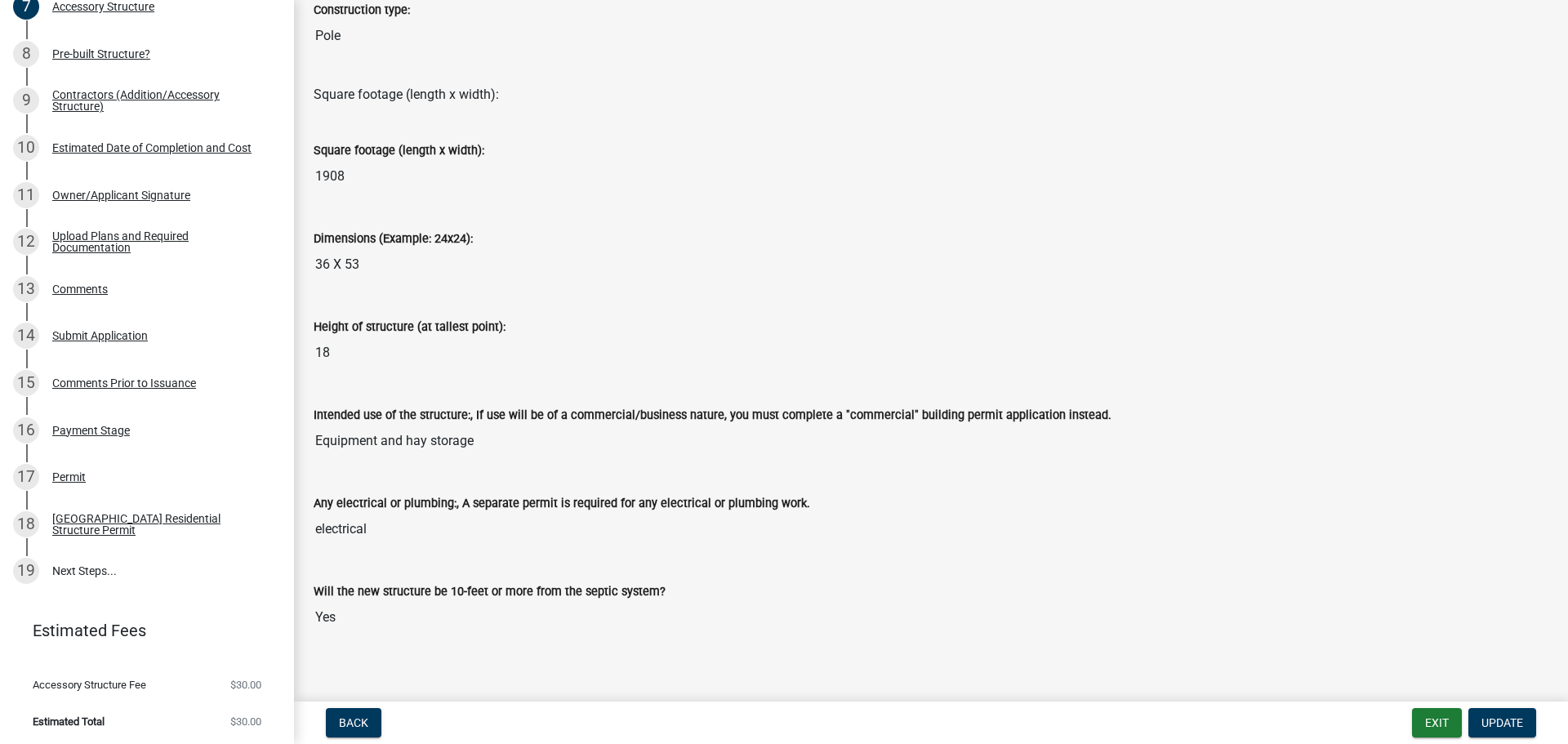
scroll to position [453, 0]
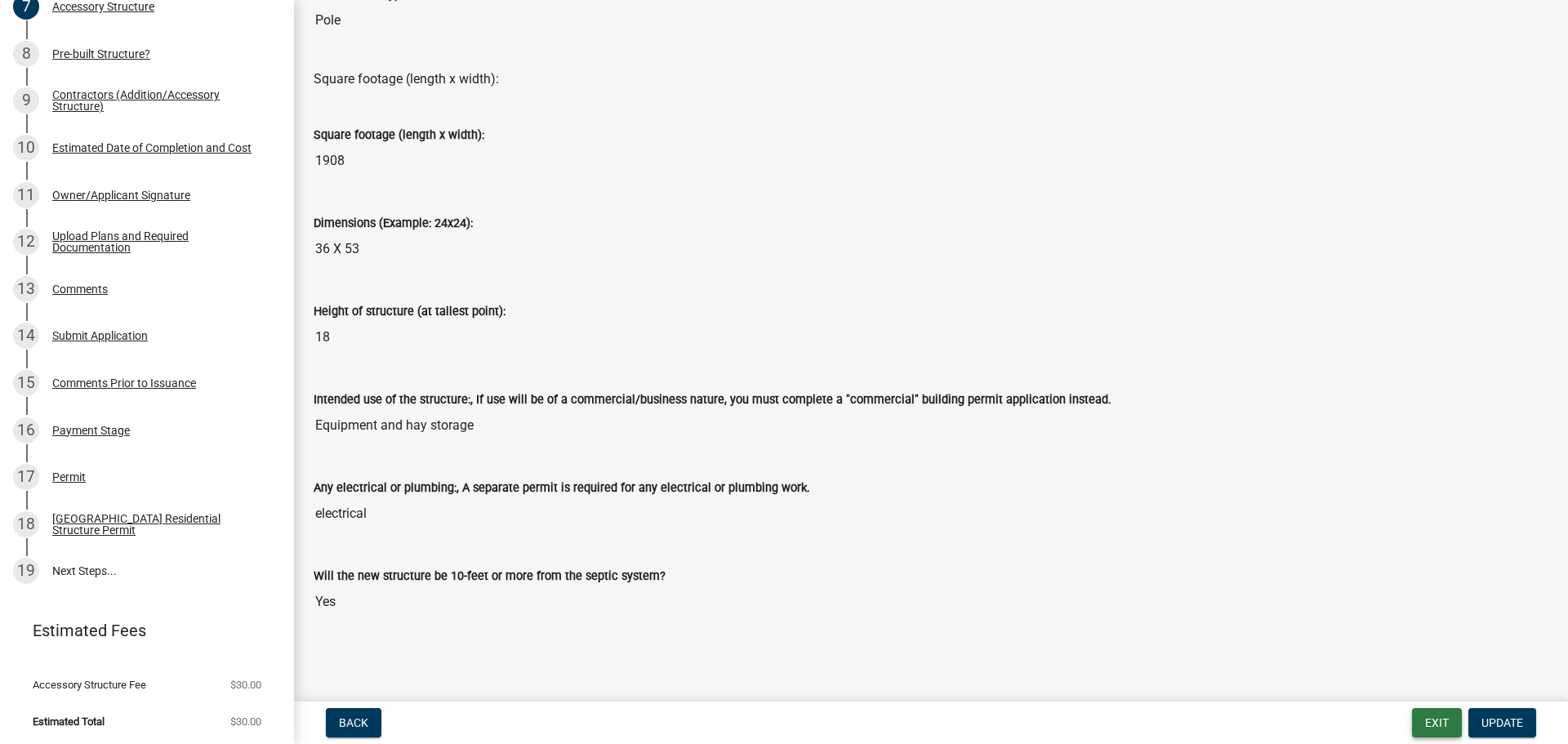
click at [1437, 731] on button "Exit" at bounding box center [1437, 723] width 50 height 30
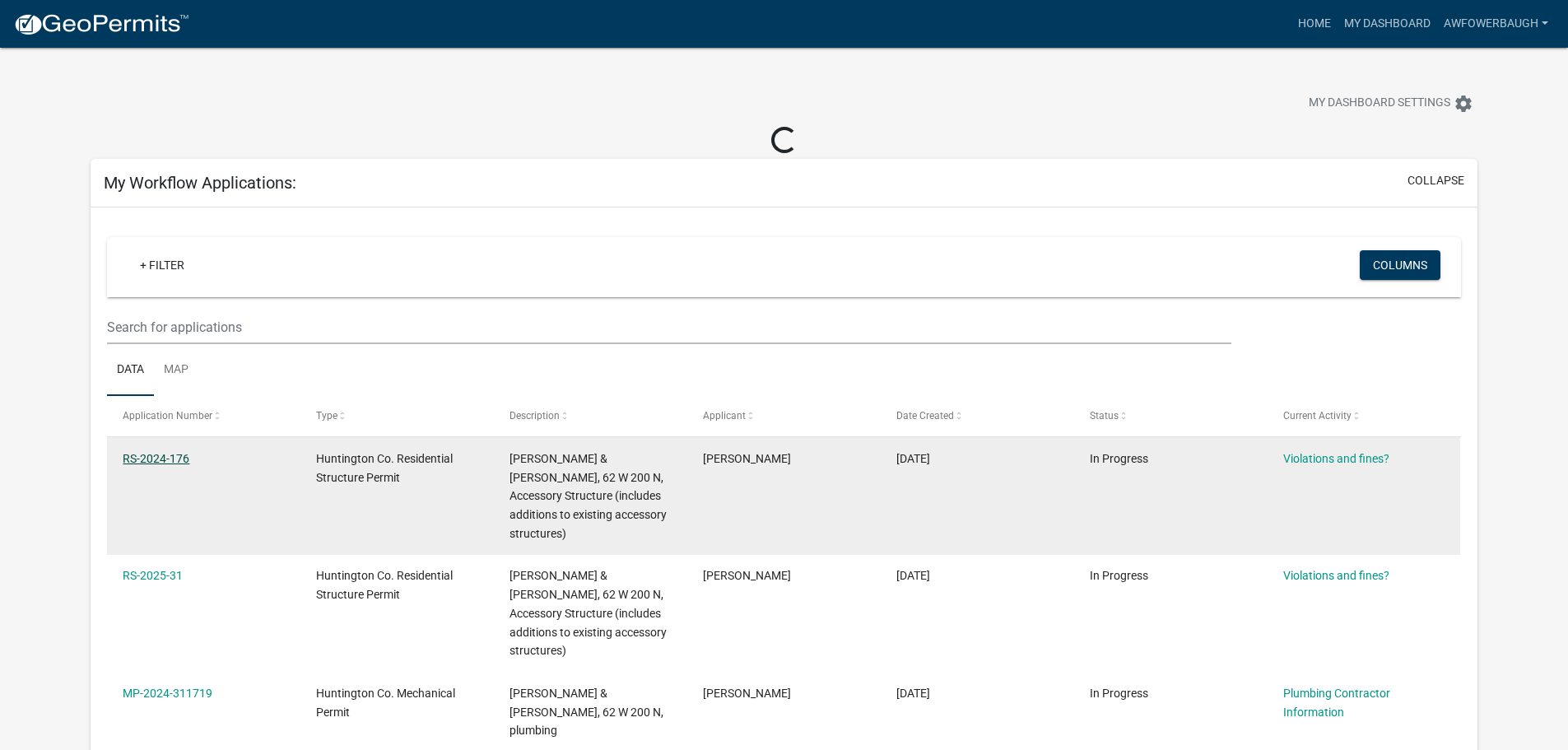
click at [133, 462] on link "RS-2024-176" at bounding box center [156, 458] width 67 height 13
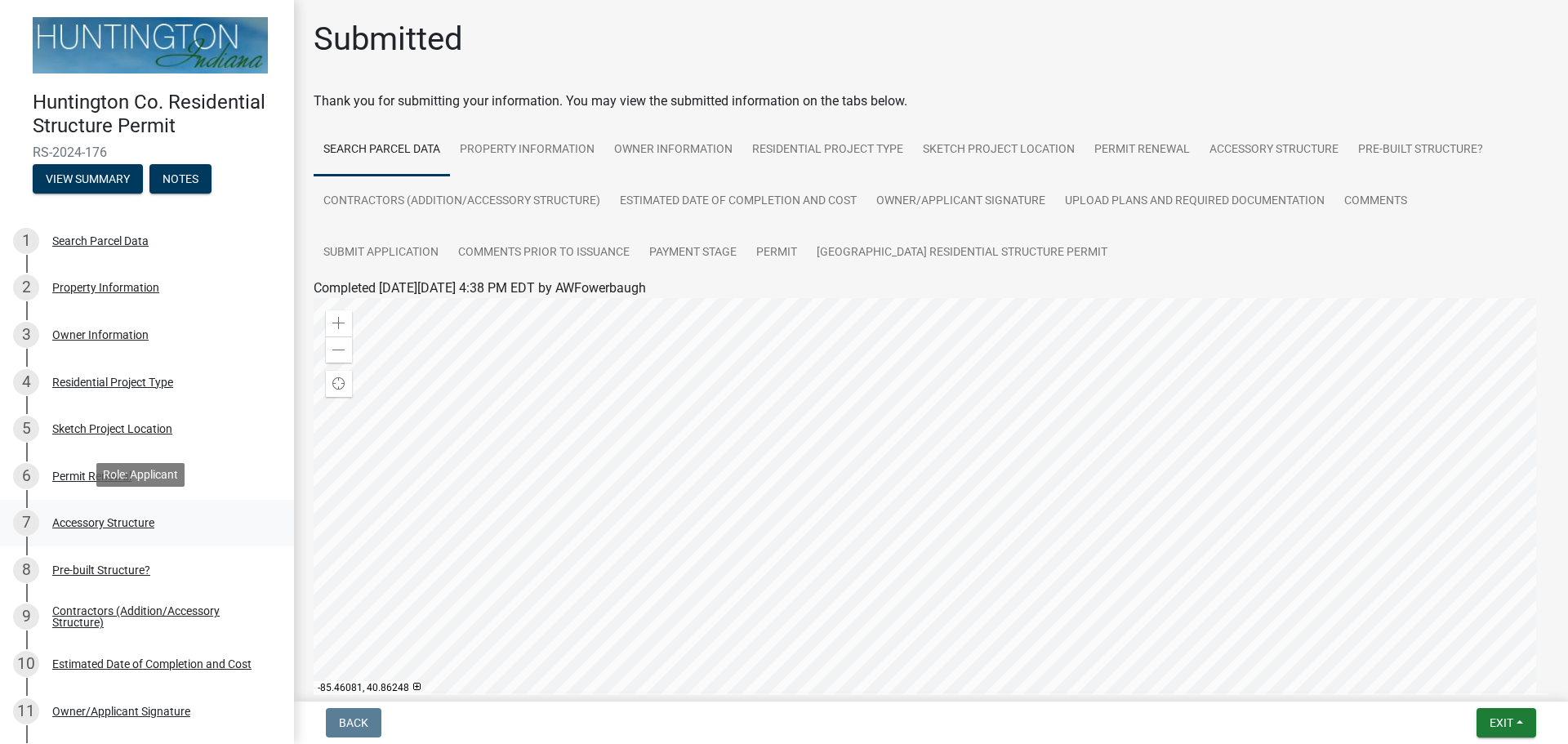
click at [77, 517] on div "Accessory Structure" at bounding box center [103, 522] width 102 height 12
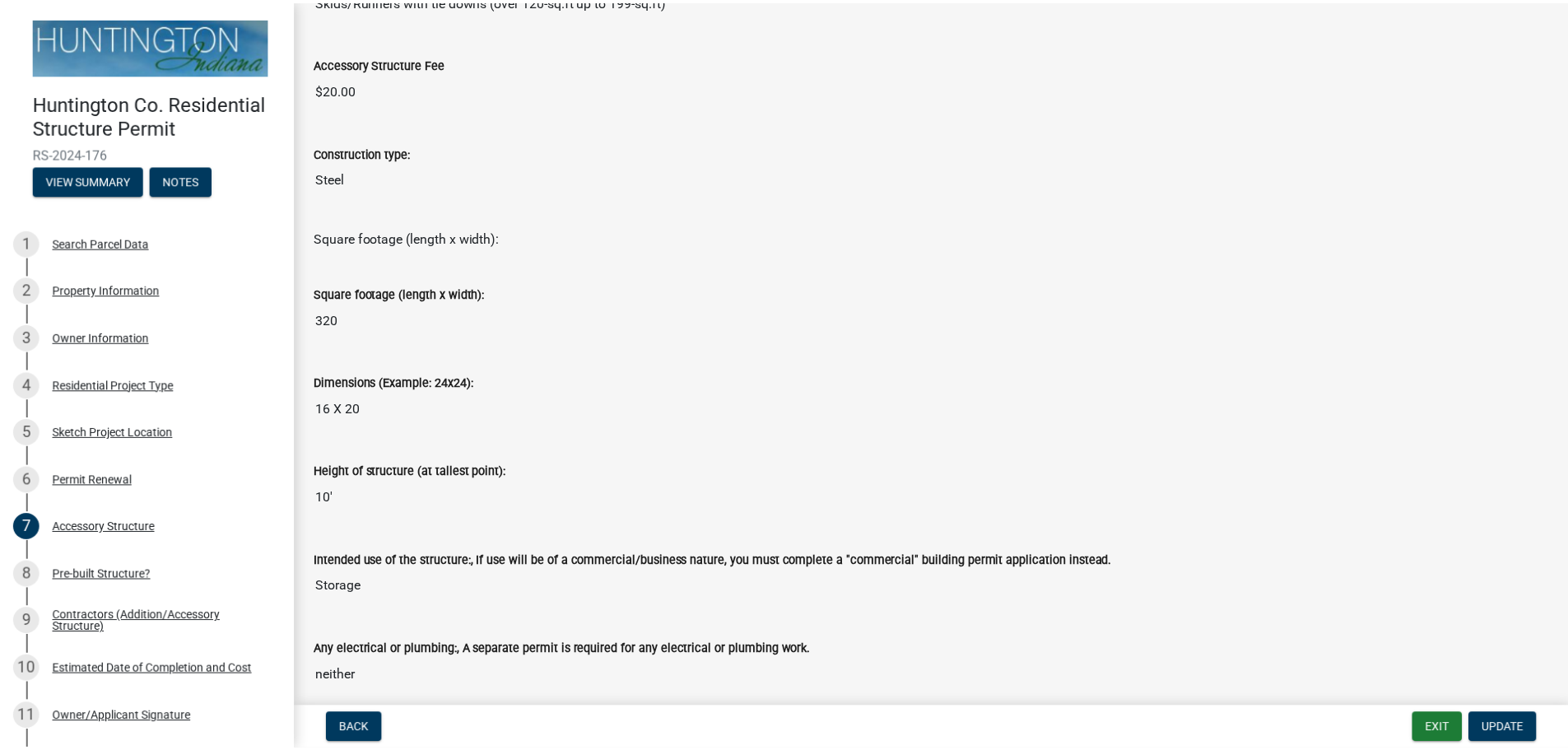
scroll to position [457, 0]
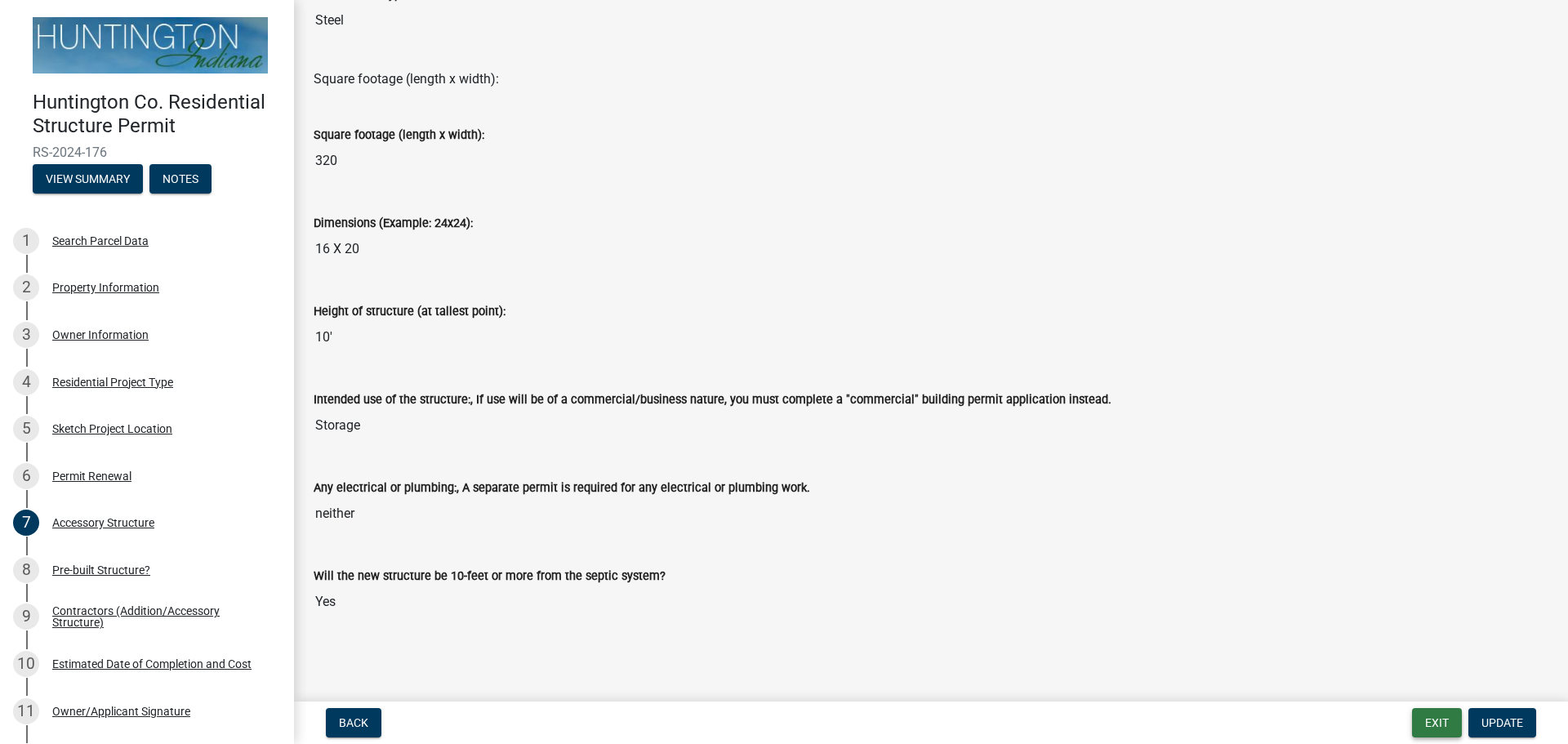
click at [1428, 726] on button "Exit" at bounding box center [1437, 723] width 50 height 30
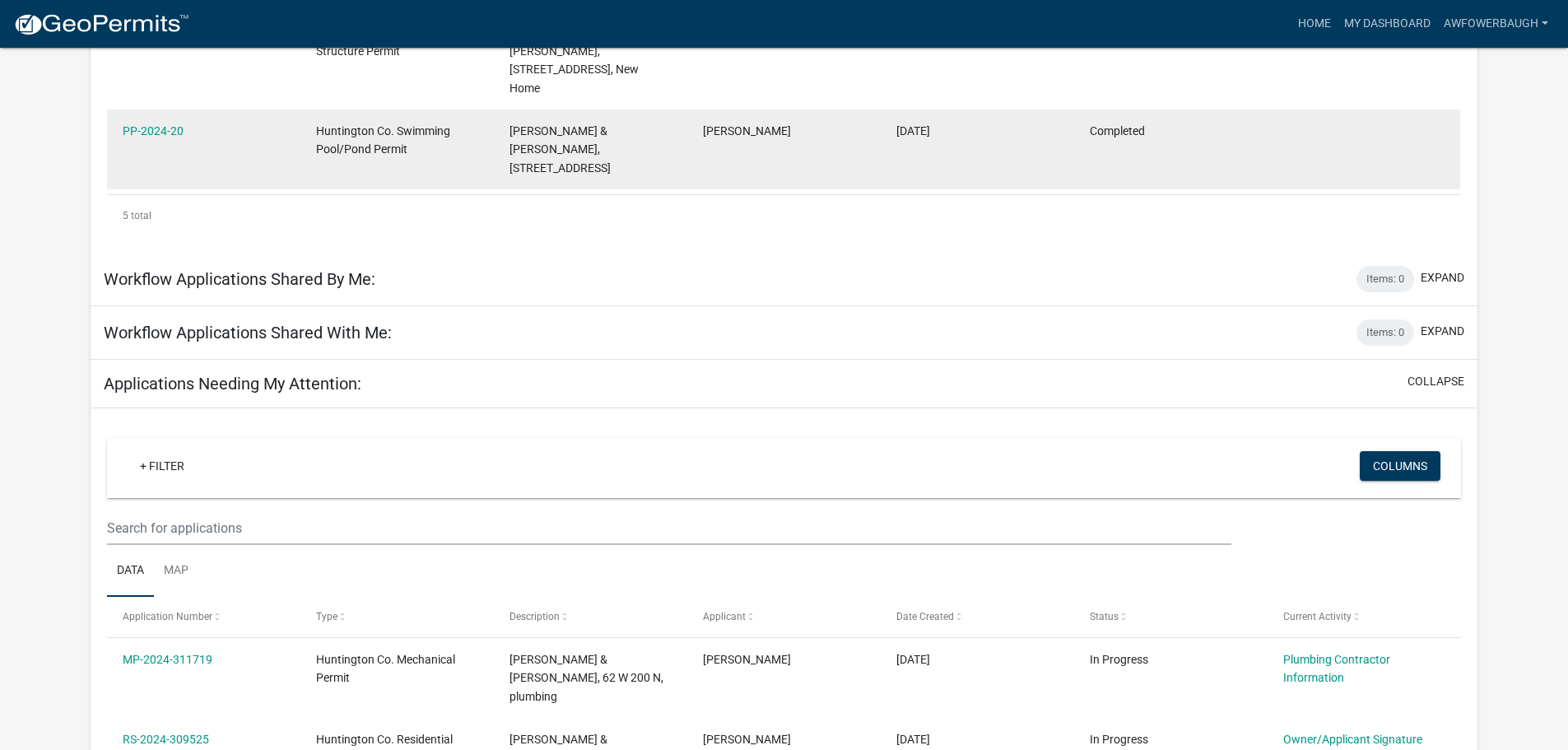
scroll to position [630, 0]
